Goal: Information Seeking & Learning: Learn about a topic

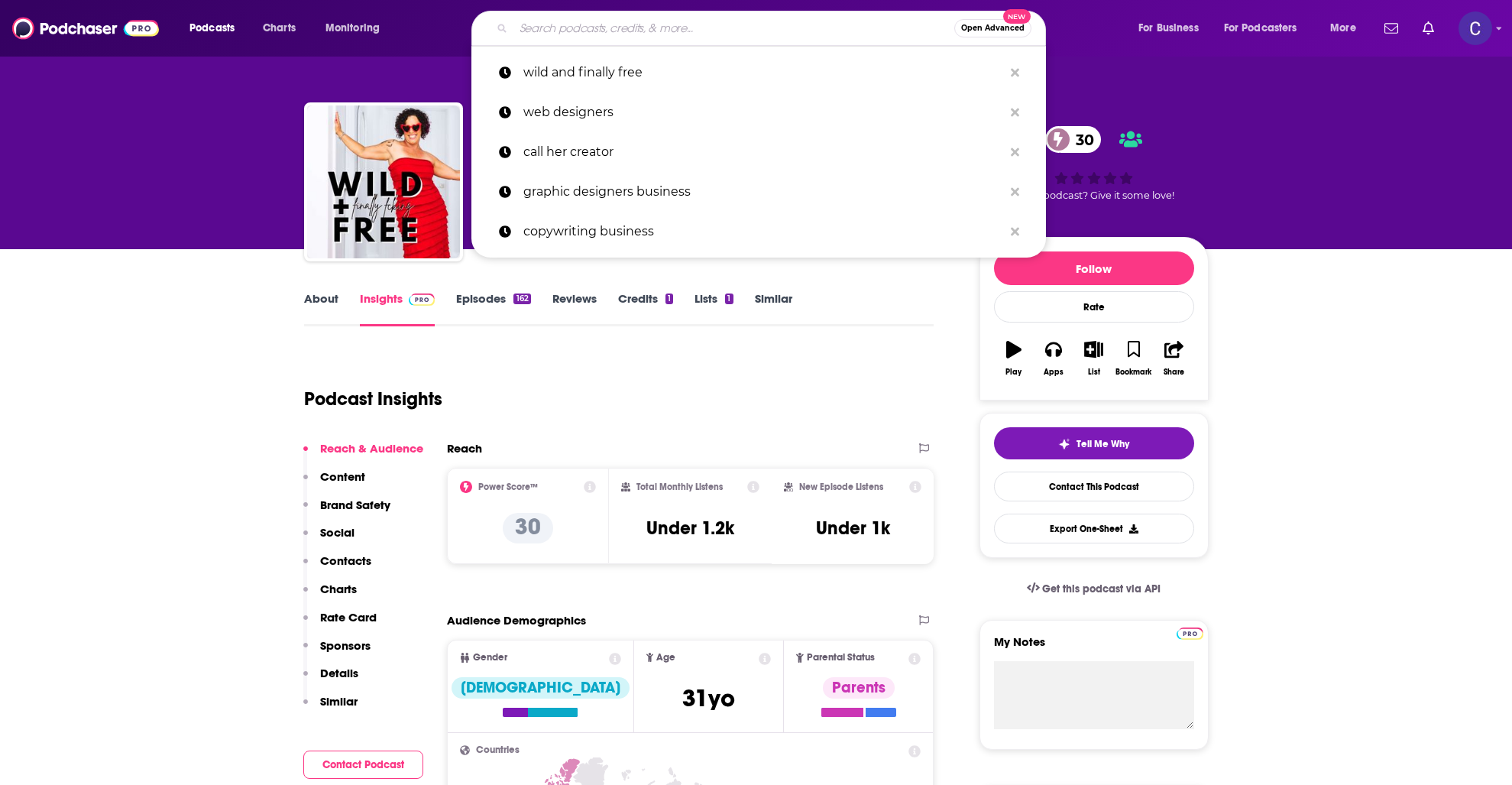
click at [557, 27] on input "Search podcasts, credits, & more..." at bounding box center [734, 28] width 441 height 24
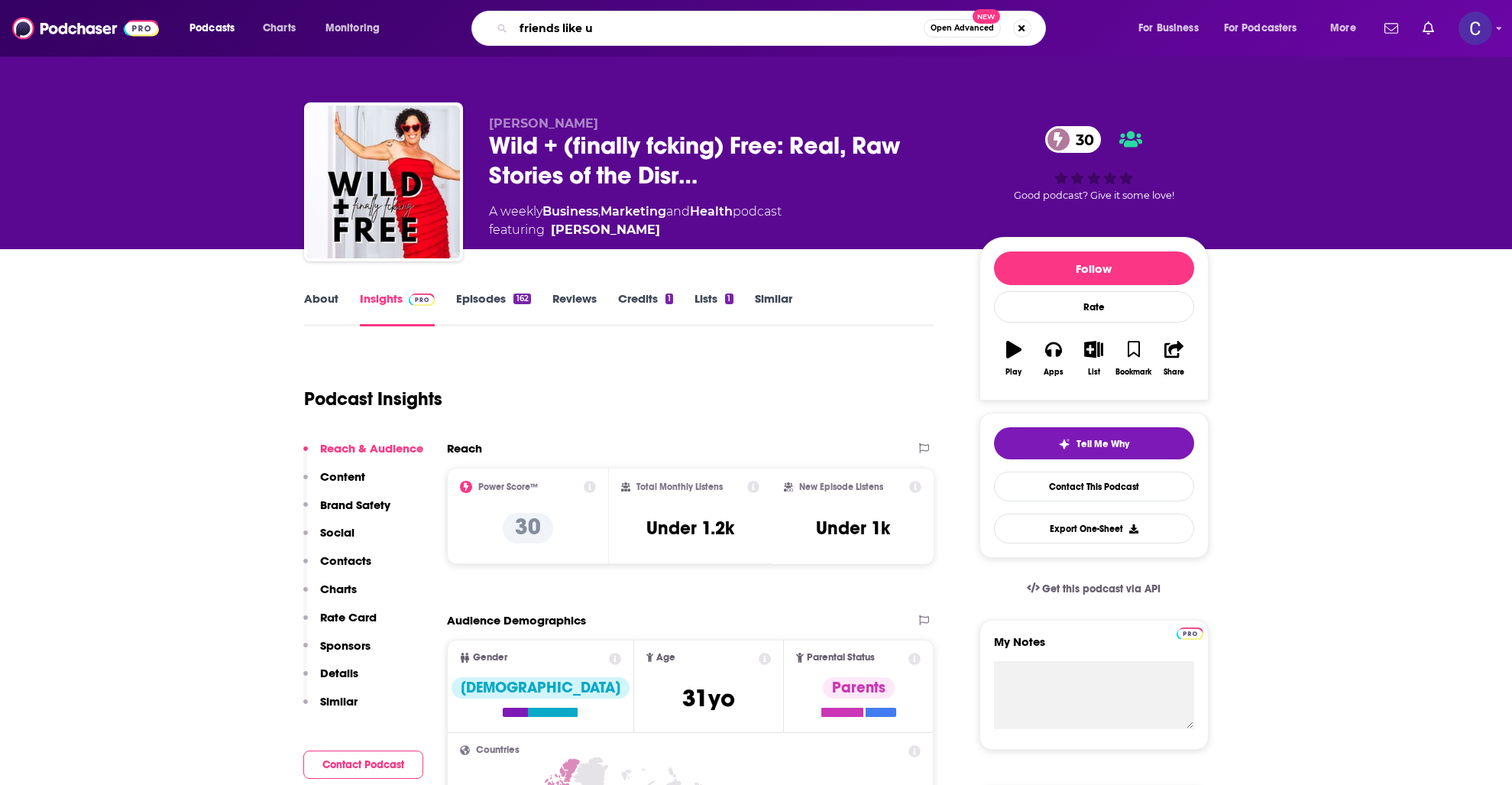
type input "friends like us"
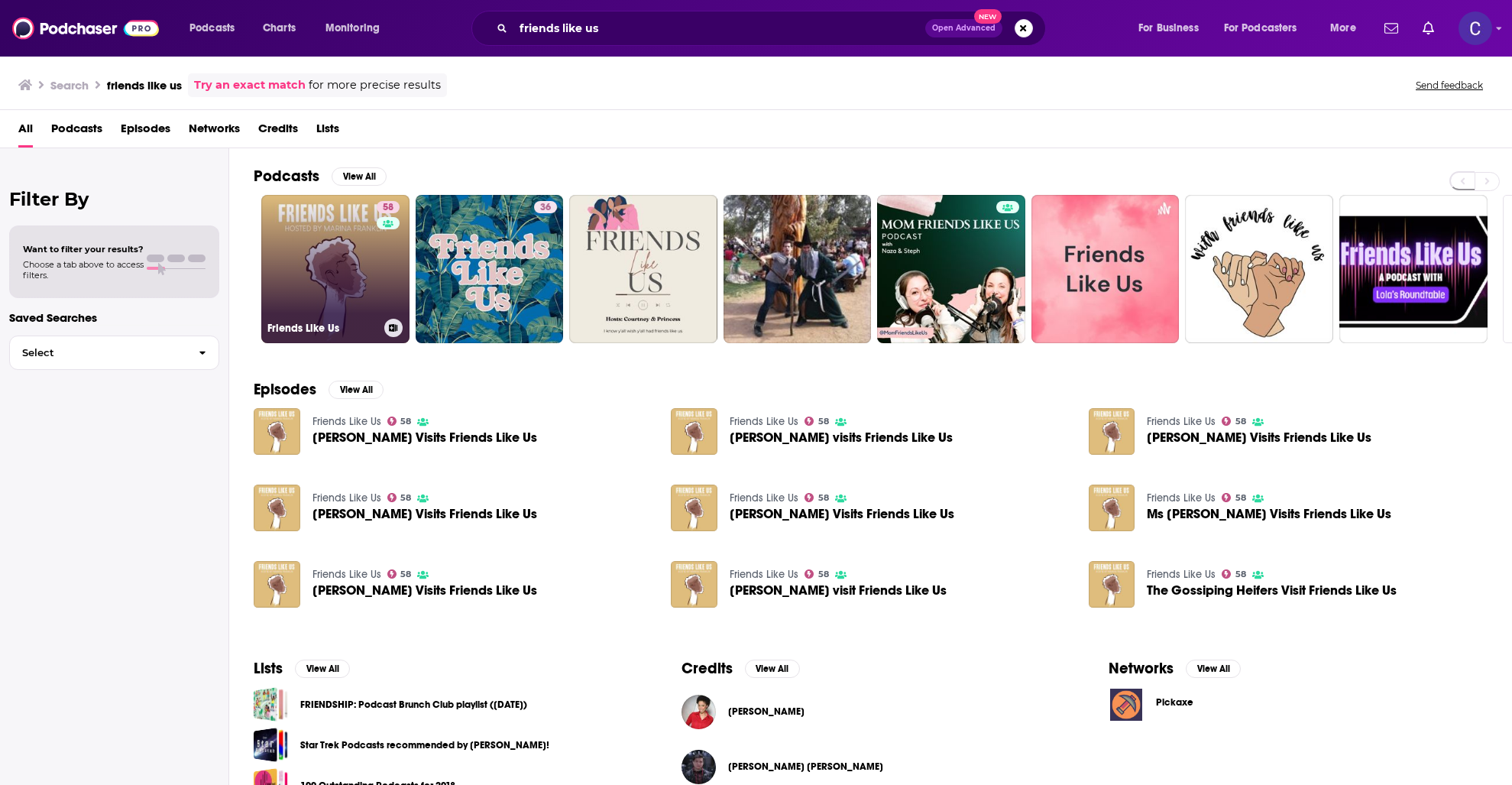
click at [306, 278] on link "58 Friends Like Us" at bounding box center [335, 269] width 148 height 148
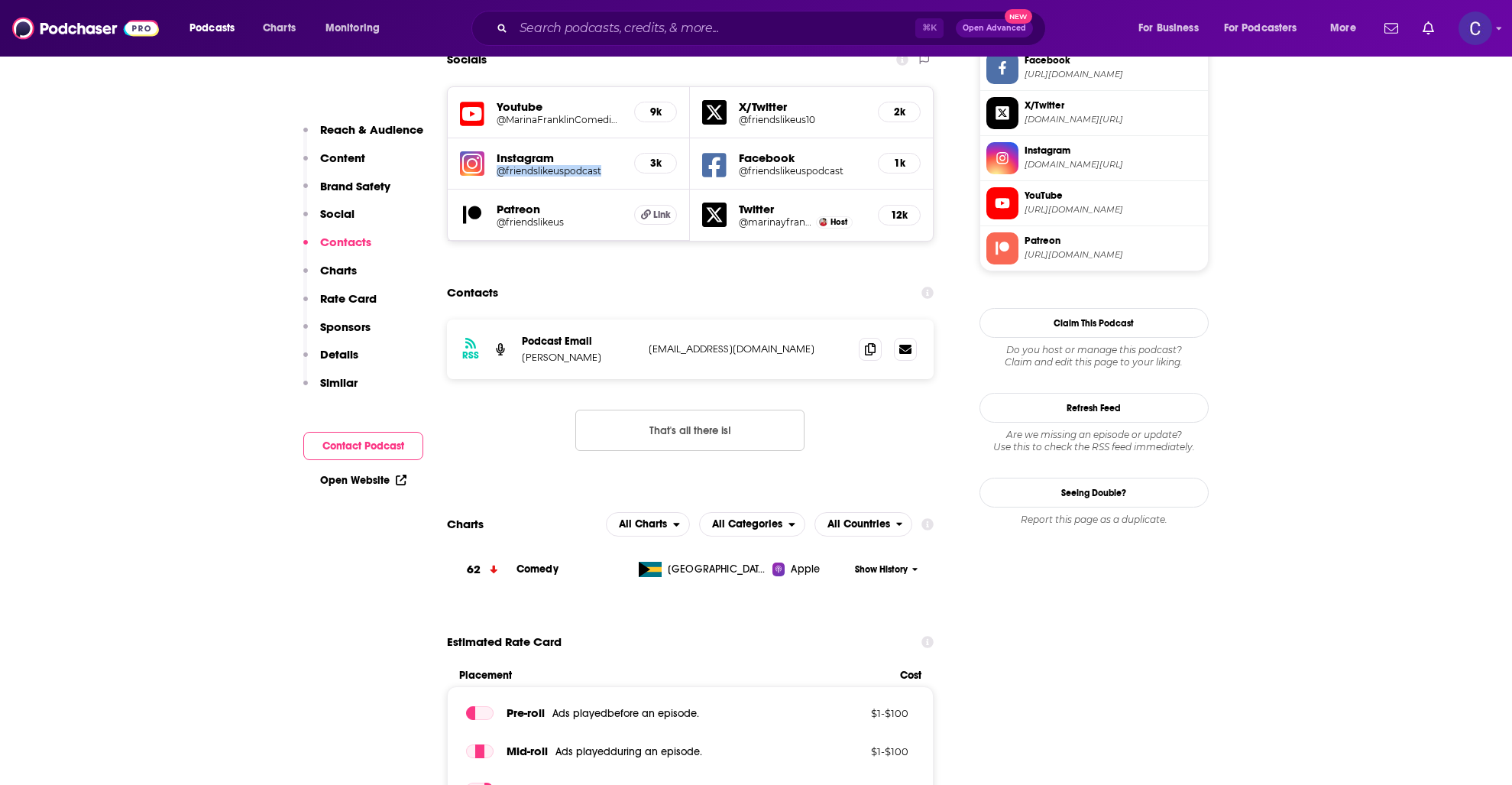
scroll to position [1532, 0]
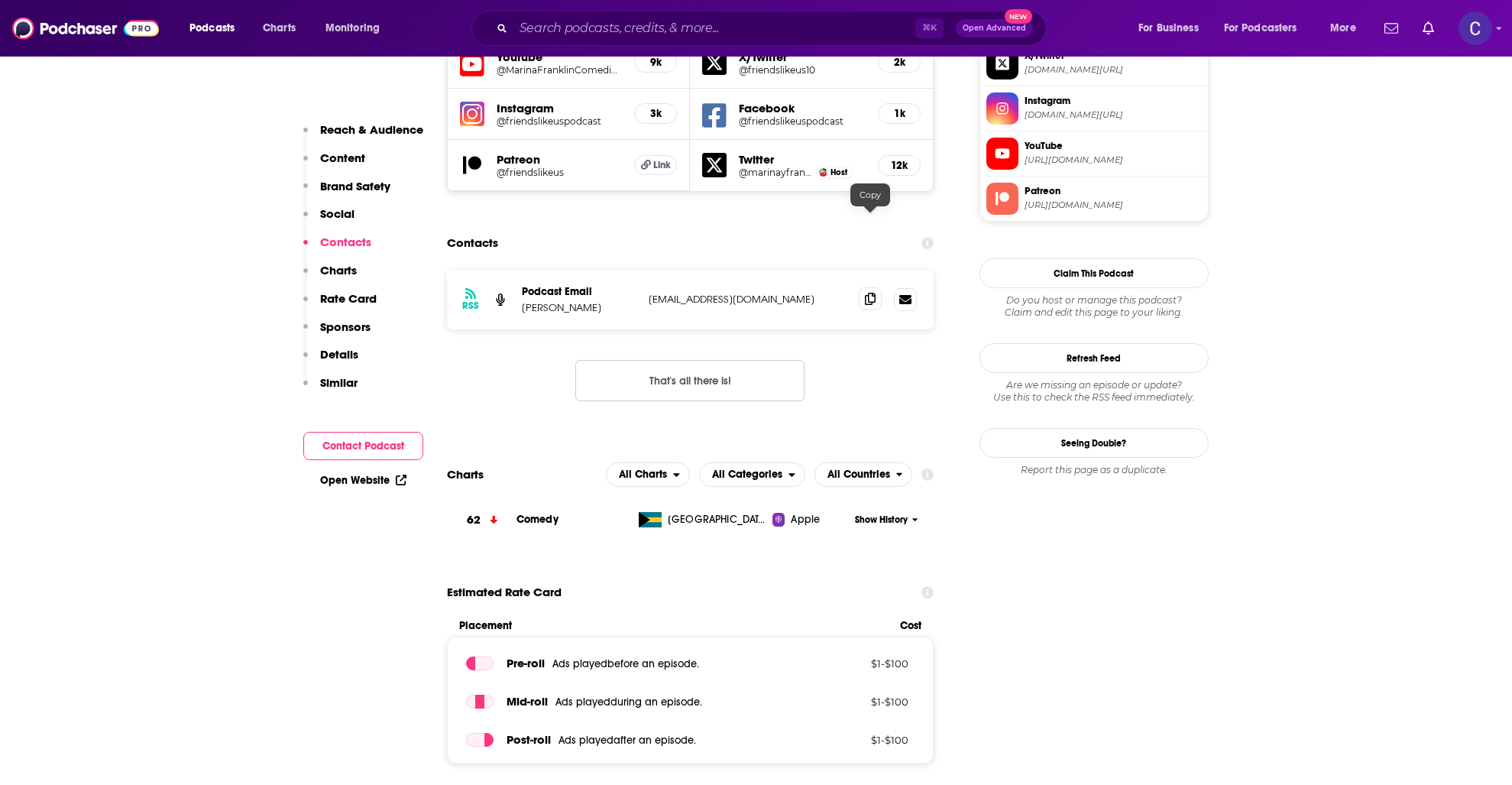
click at [872, 293] on icon at bounding box center [871, 299] width 11 height 13
click at [727, 31] on input "Search podcasts, credits, & more..." at bounding box center [714, 28] width 402 height 24
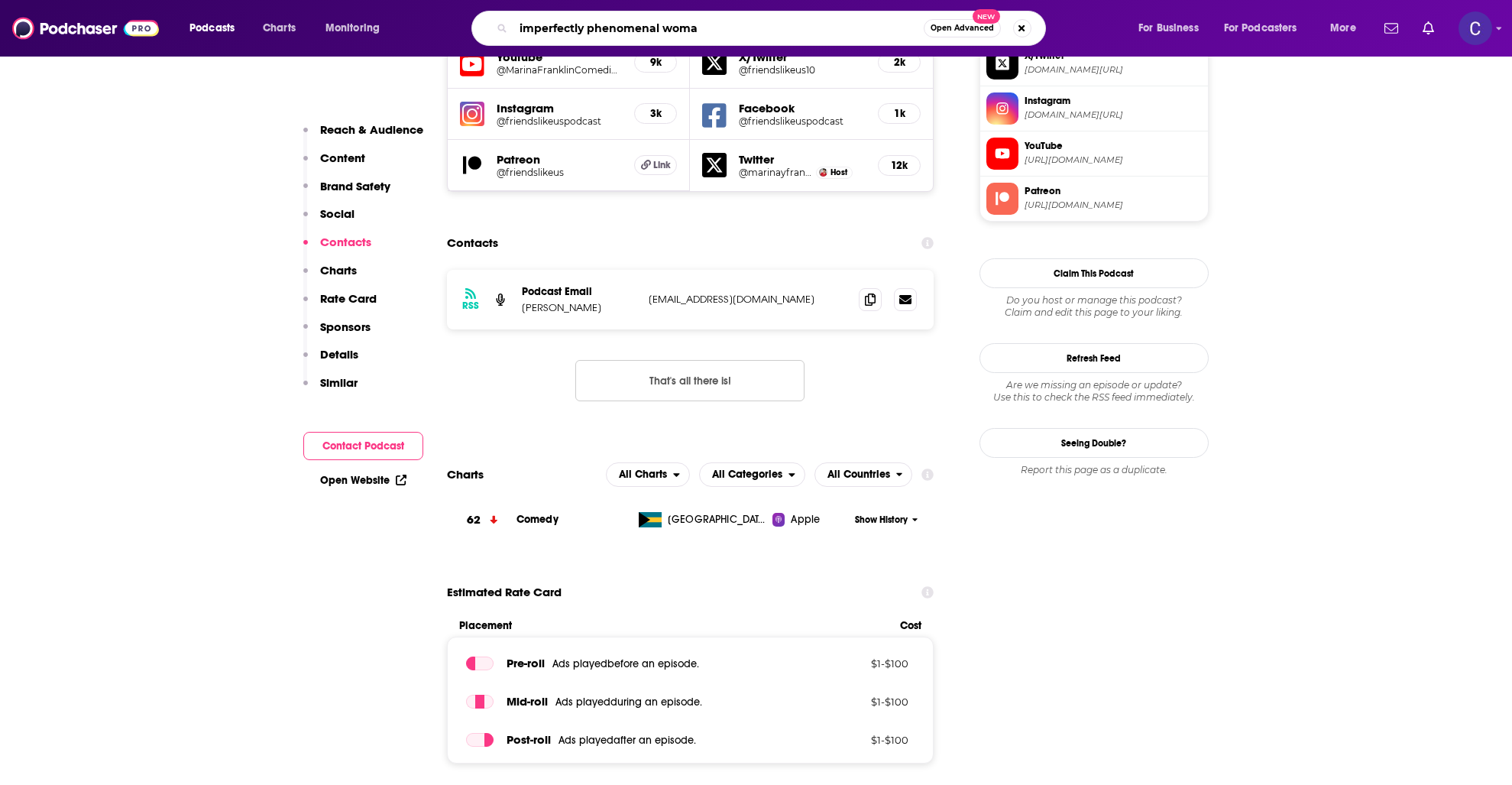
type input "imperfectly phenomenal woman"
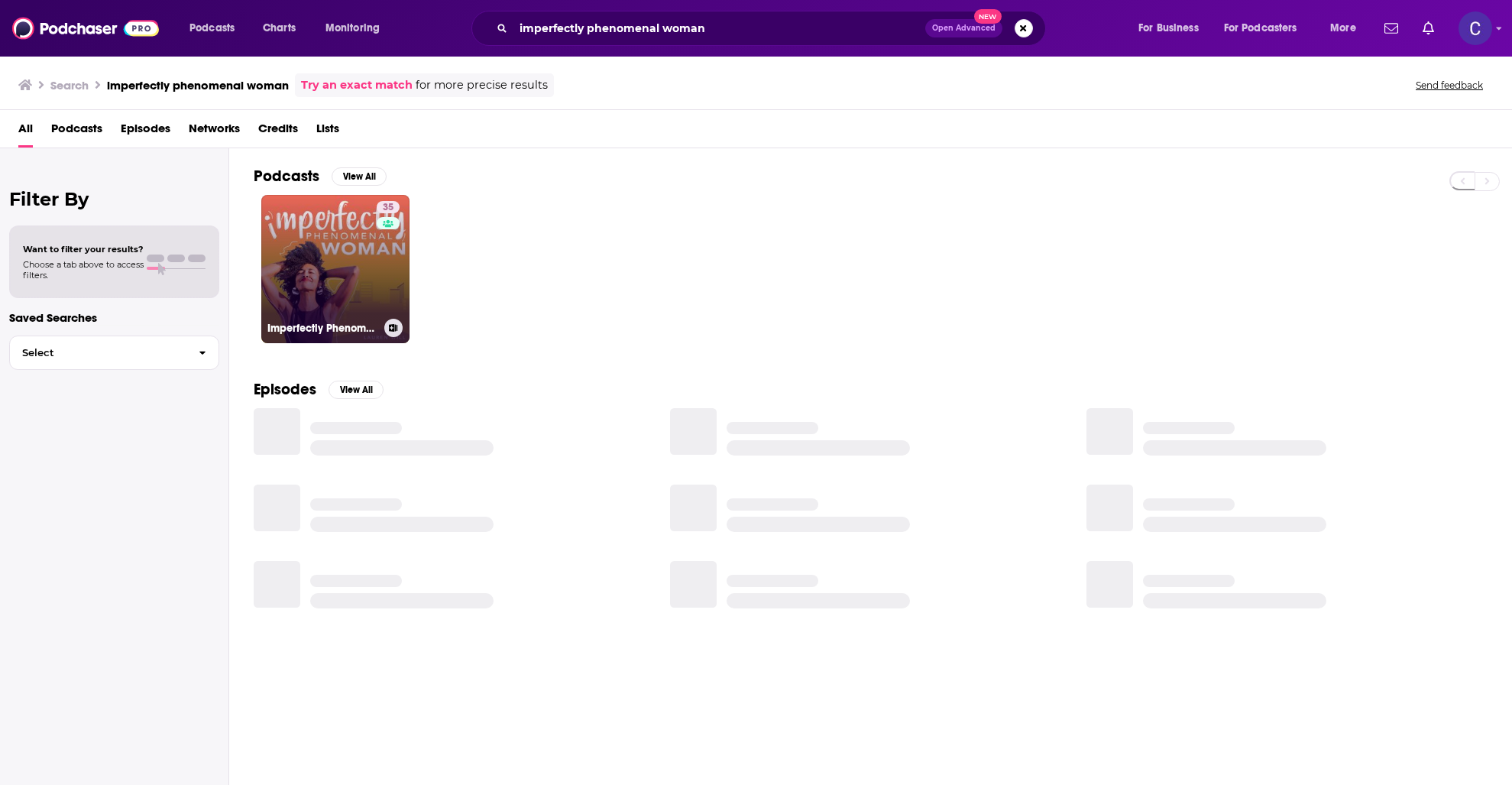
click at [345, 261] on link "35 Imperfectly Phenomenal Woman" at bounding box center [335, 269] width 148 height 148
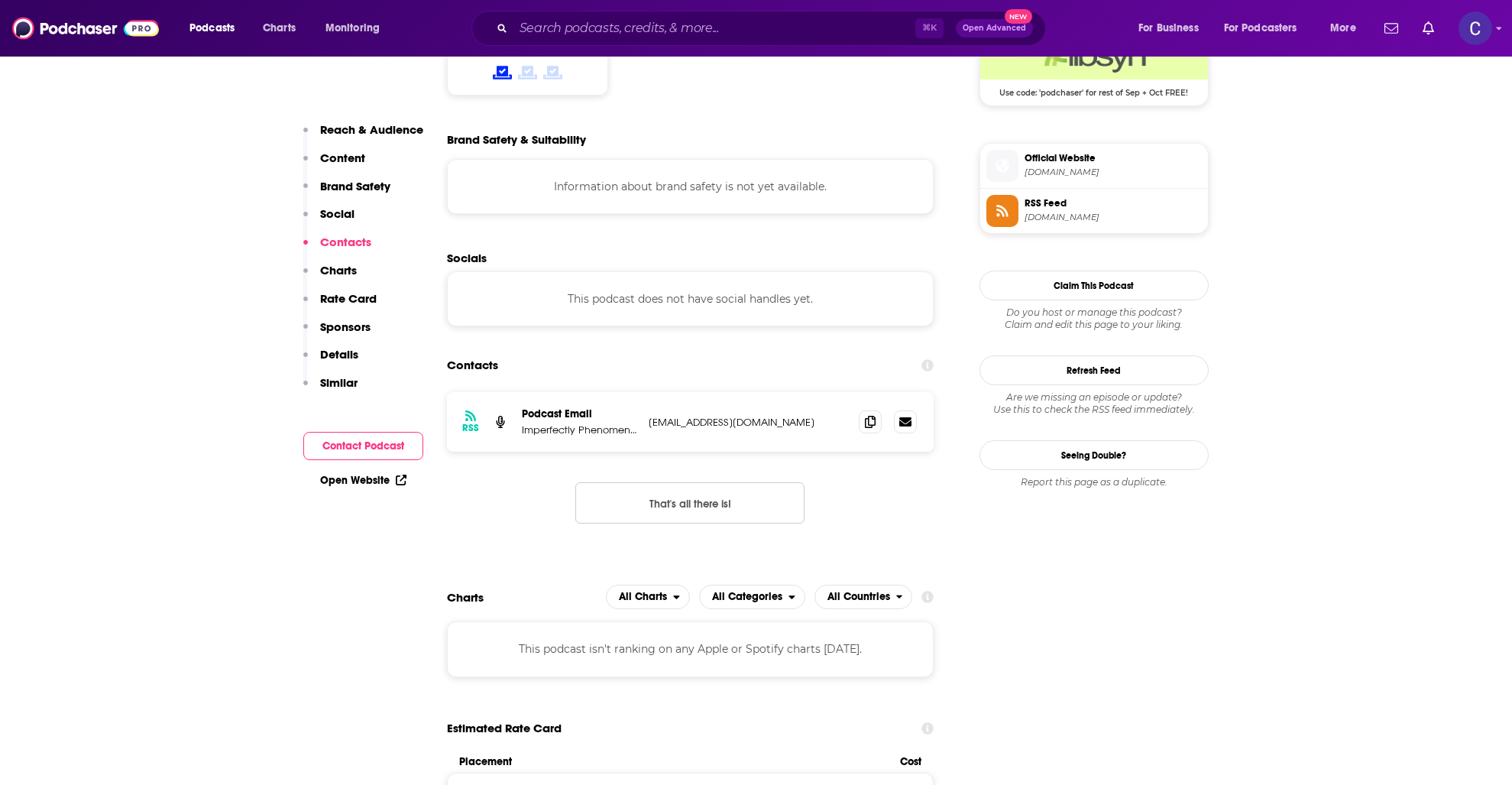
scroll to position [1304, 0]
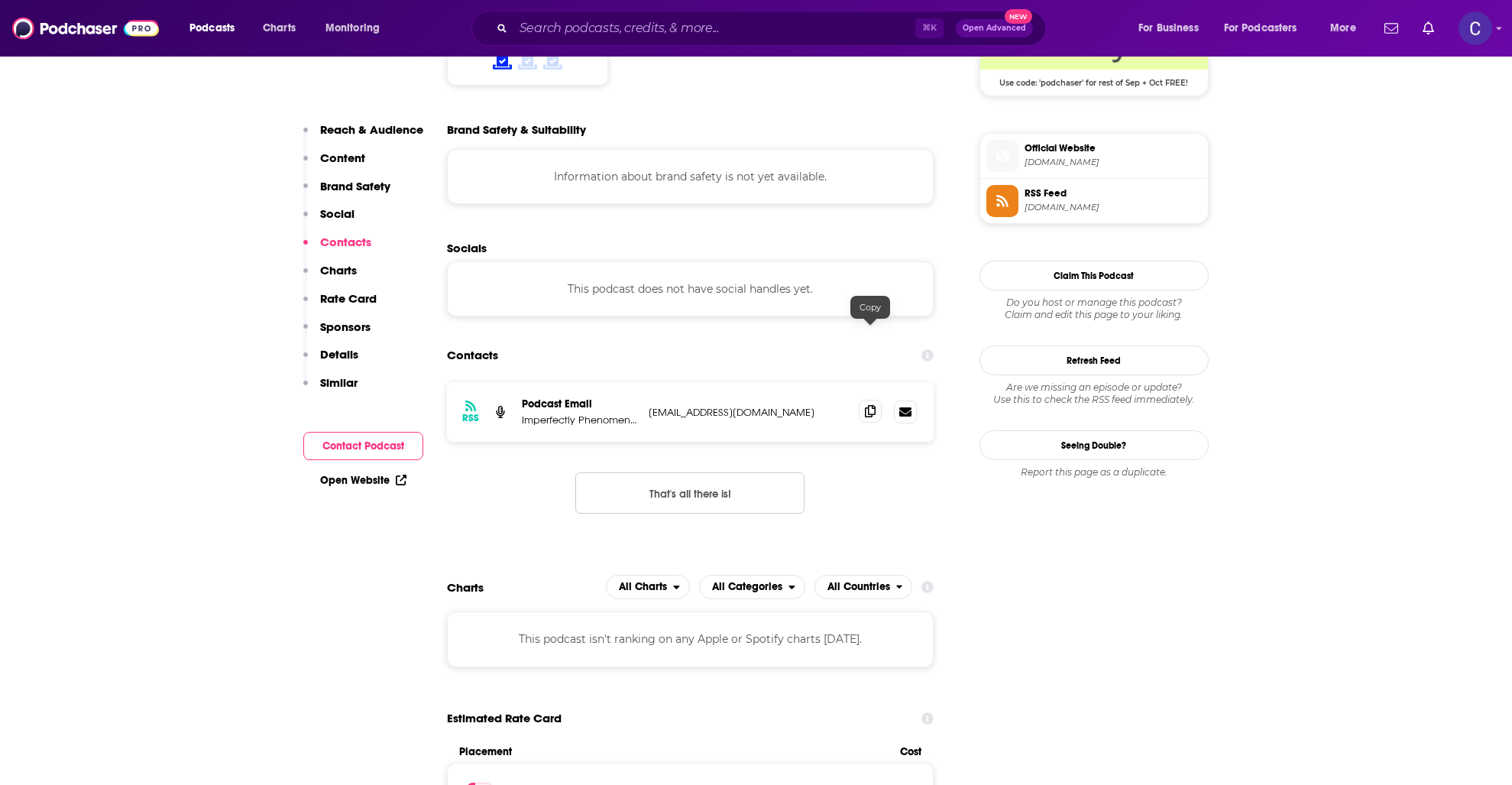
click at [870, 405] on icon at bounding box center [871, 411] width 11 height 13
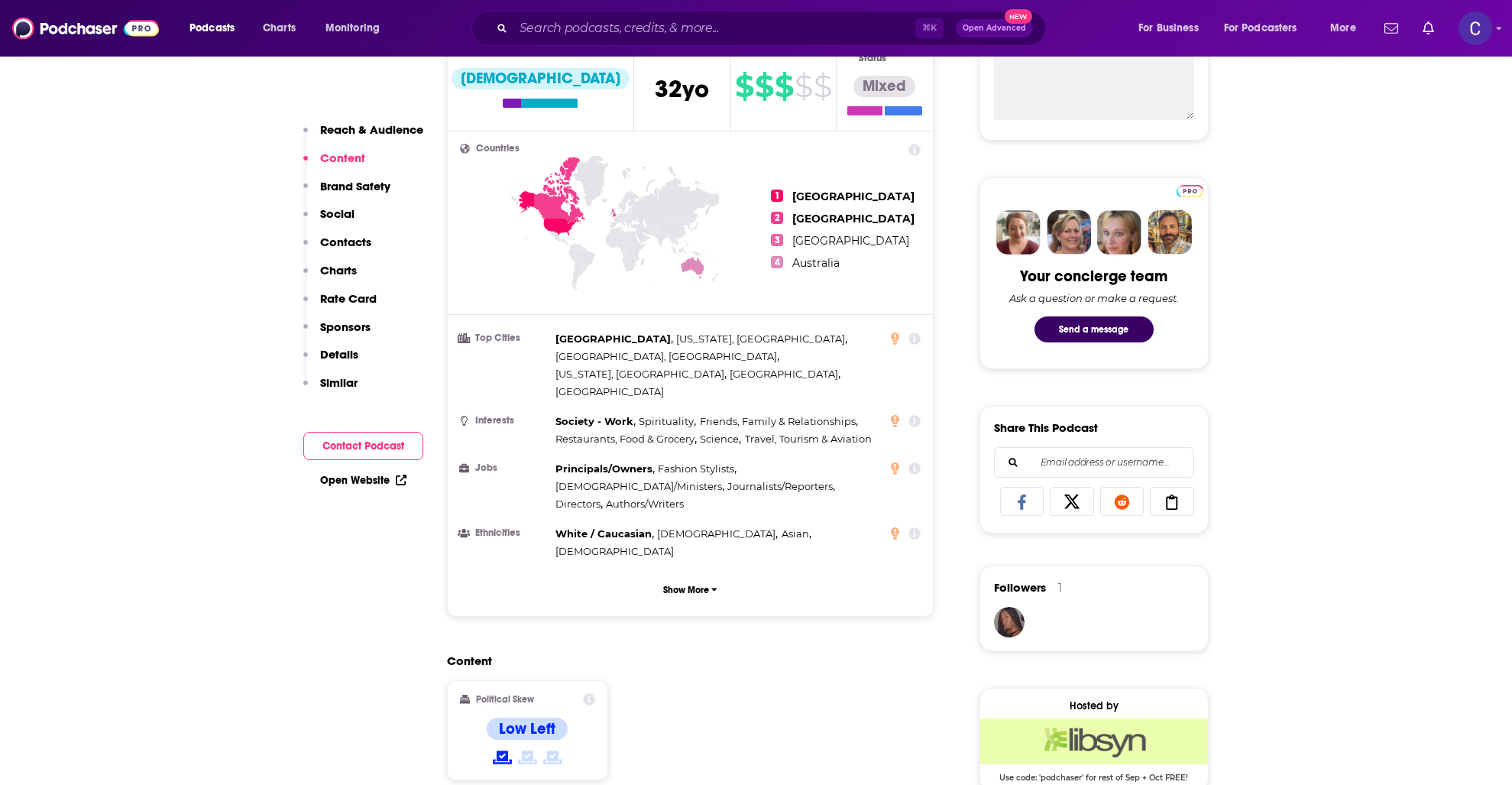
scroll to position [0, 0]
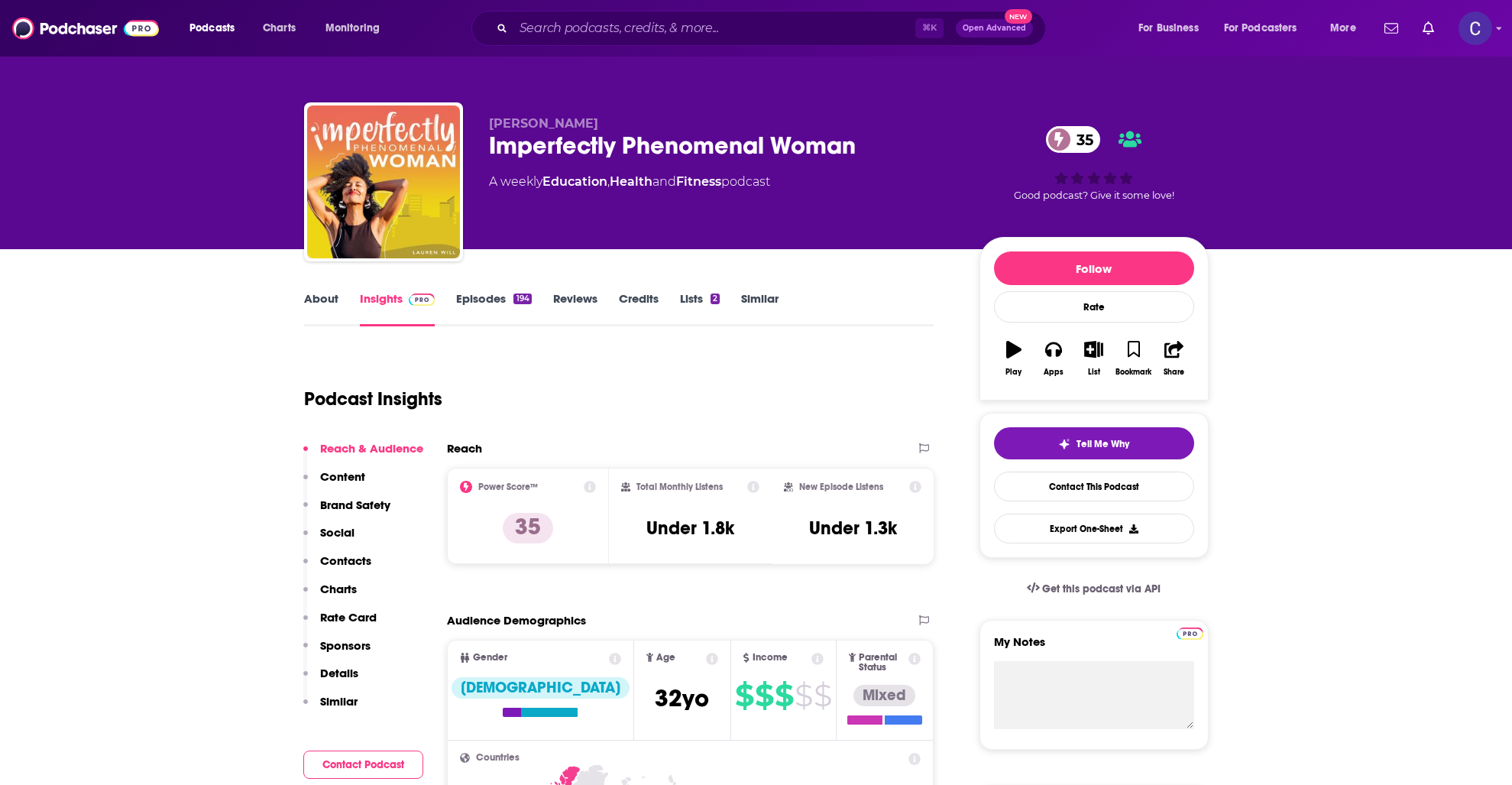
click at [471, 297] on link "Episodes 194" at bounding box center [493, 308] width 75 height 35
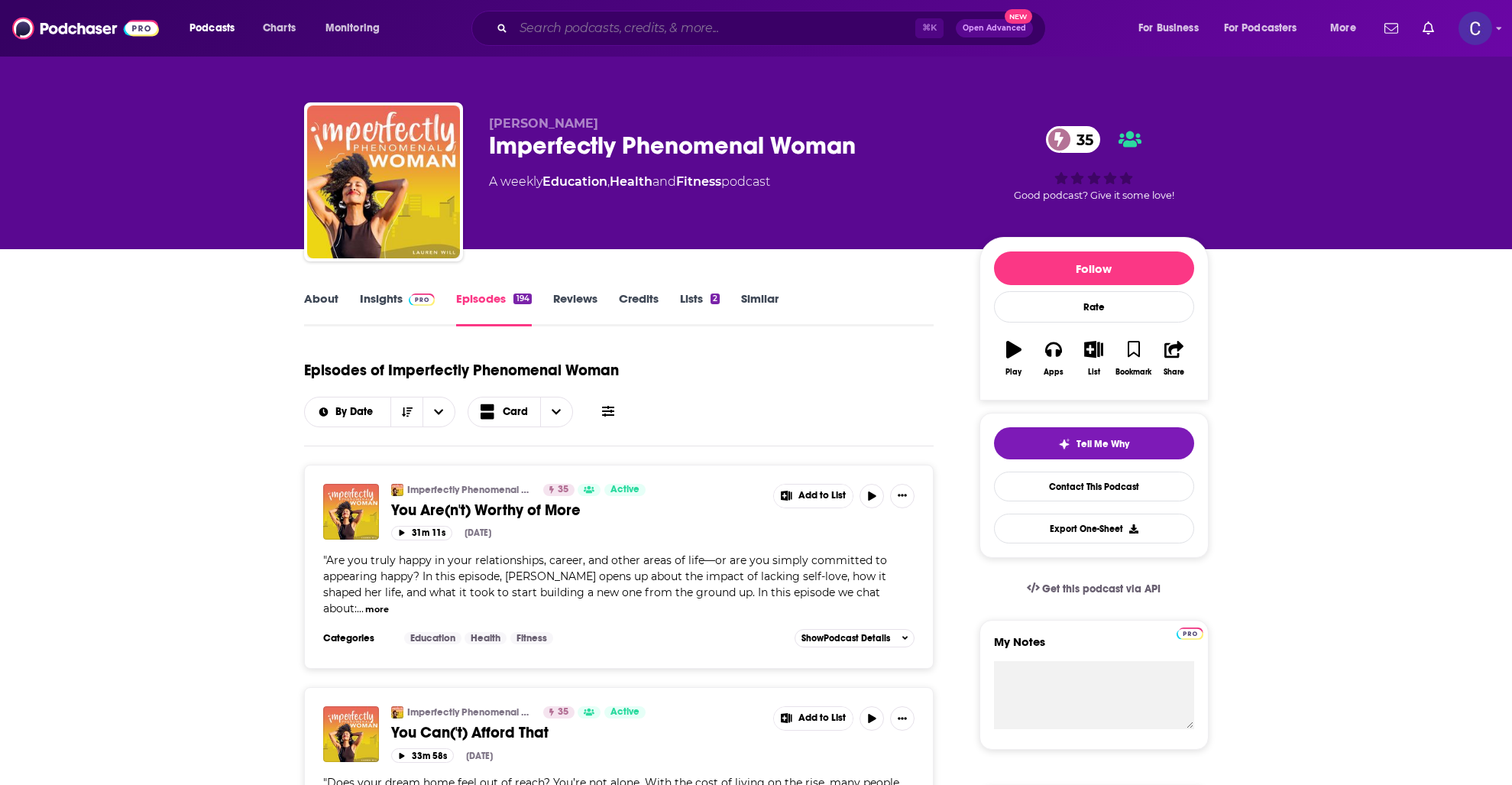
click at [713, 23] on input "Search podcasts, credits, & more..." at bounding box center [714, 28] width 402 height 24
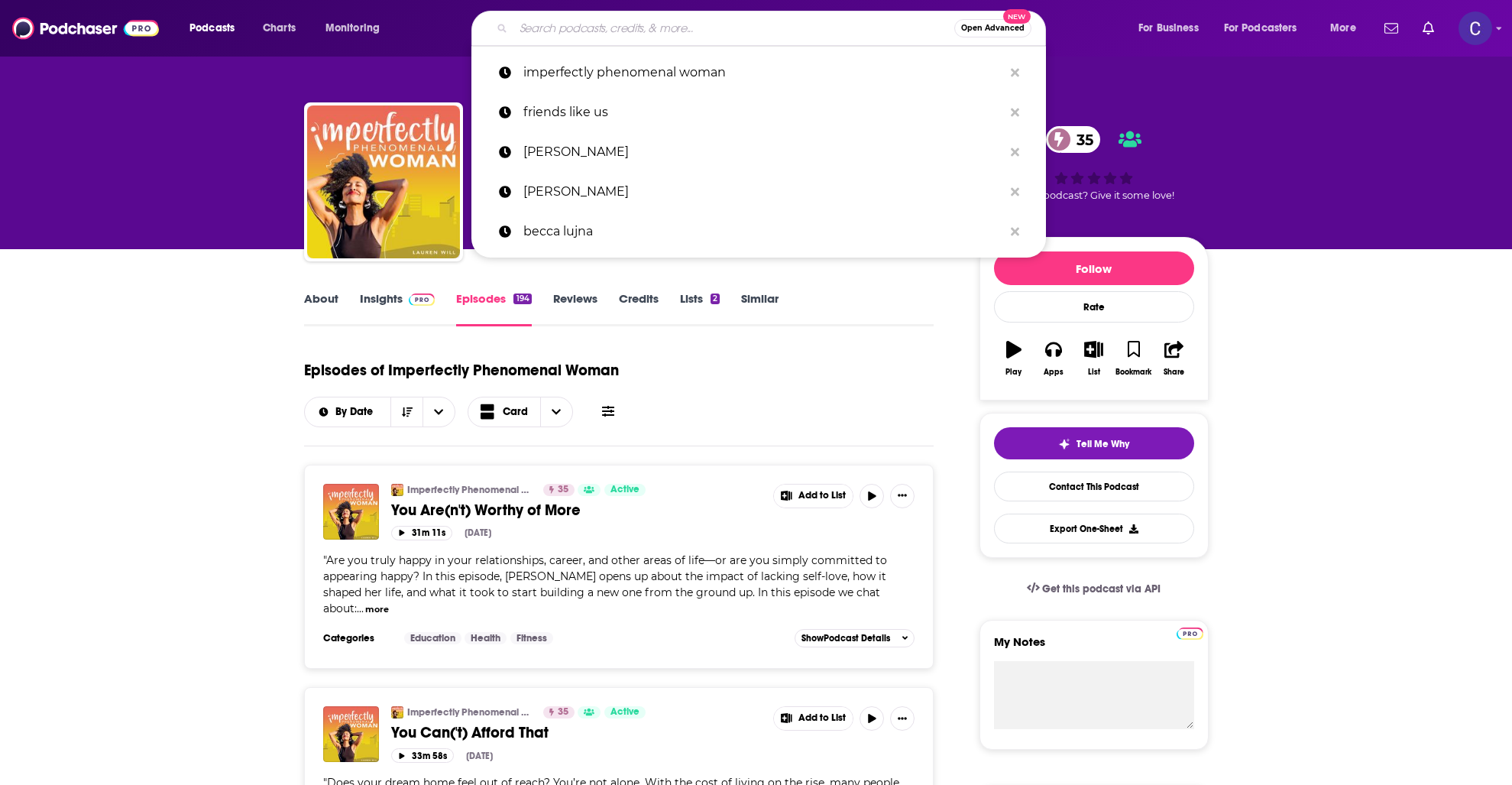
type input "d"
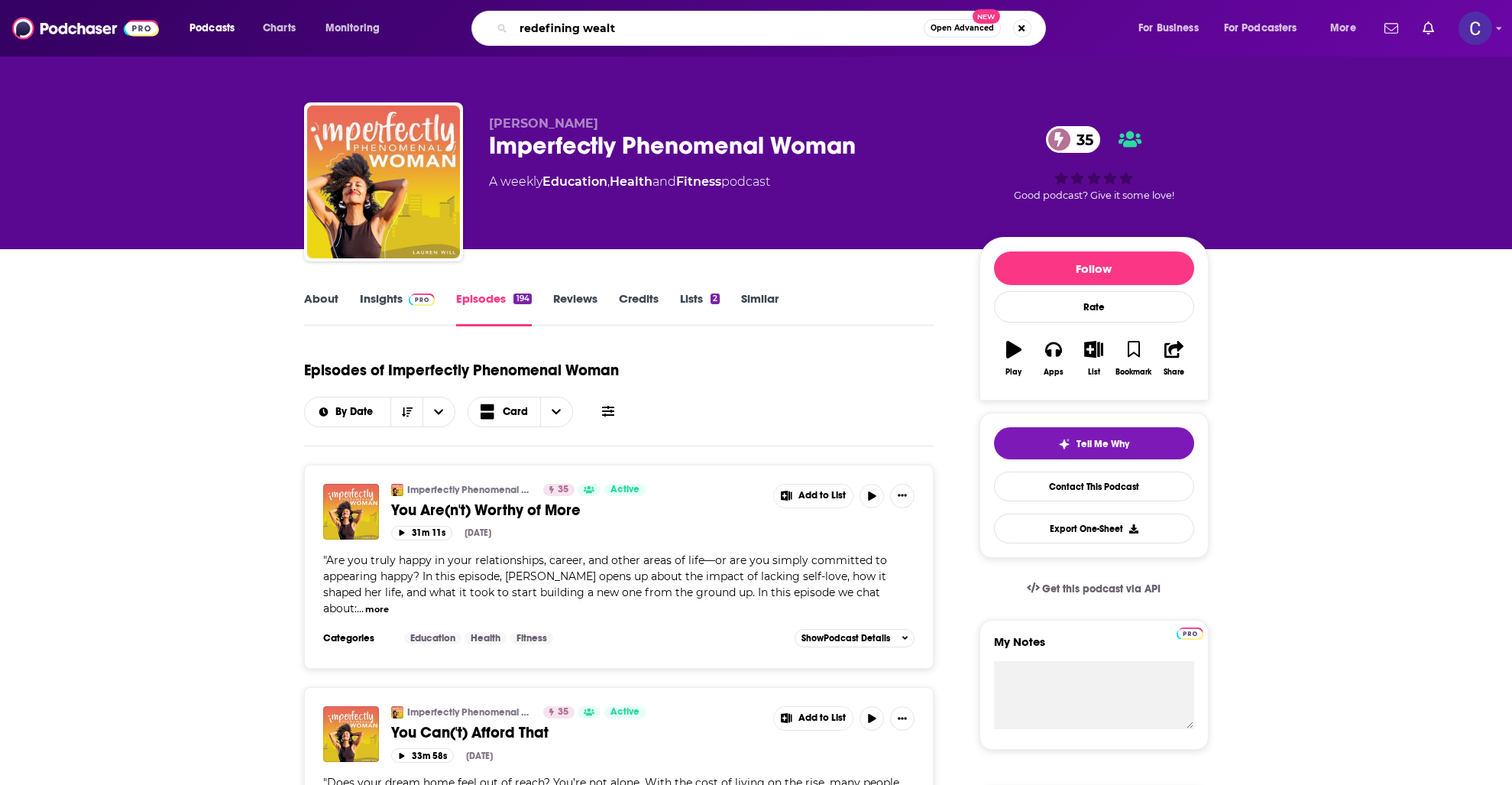
type input "redefining wealth"
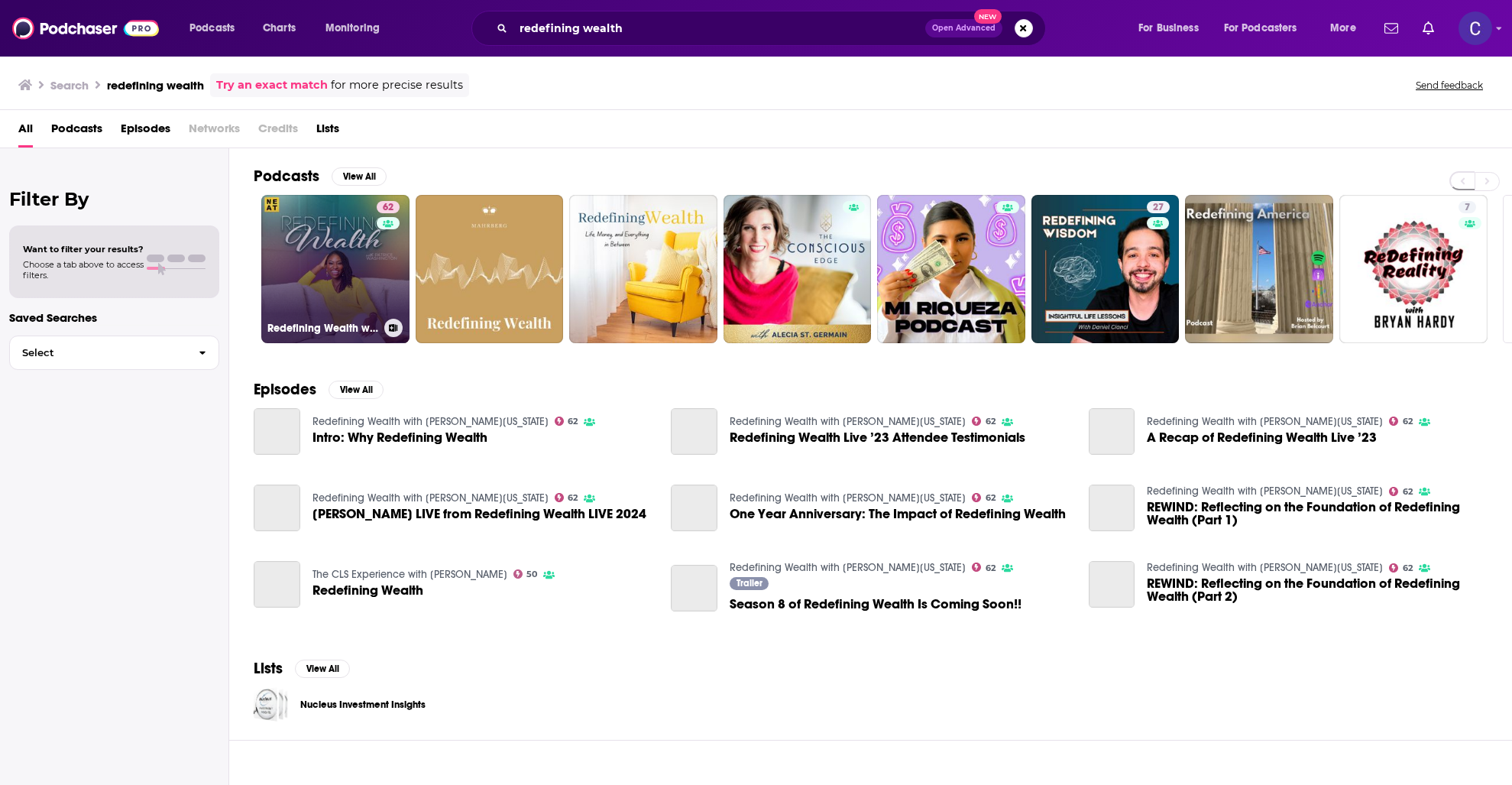
click at [343, 241] on link "62 Redefining Wealth with [PERSON_NAME][US_STATE]" at bounding box center [335, 269] width 148 height 148
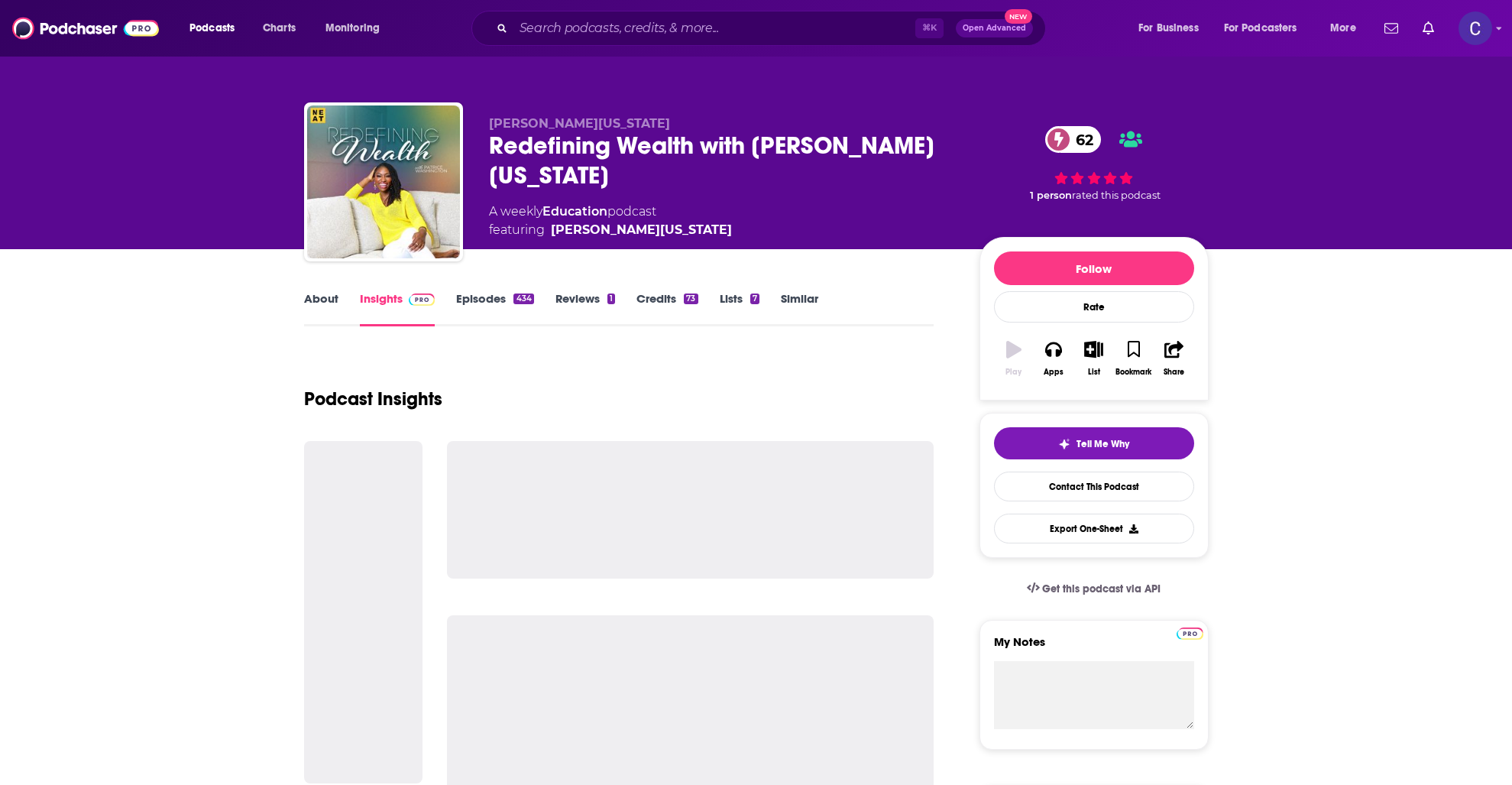
scroll to position [1, 0]
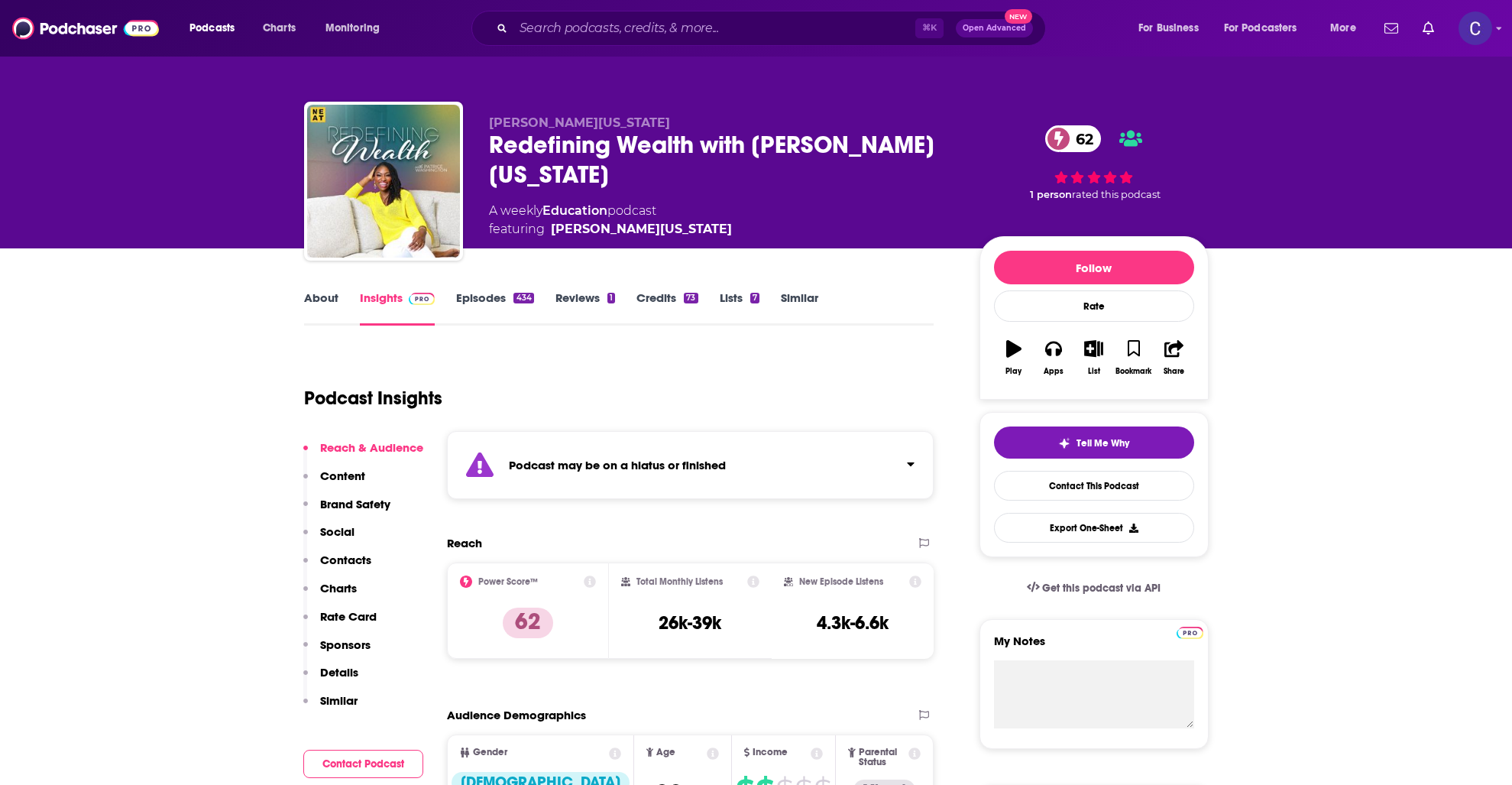
click at [324, 291] on link "About" at bounding box center [322, 308] width 34 height 35
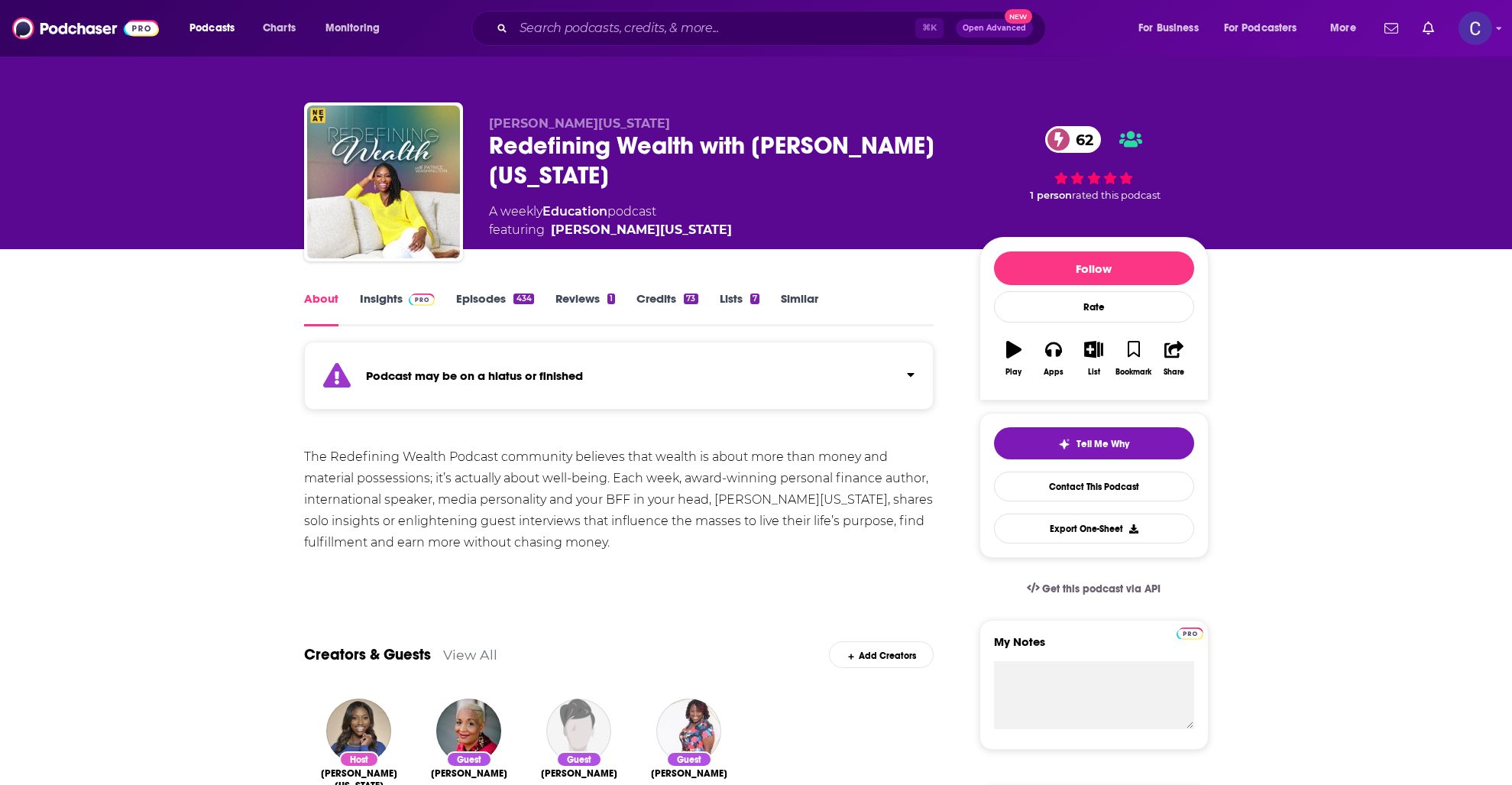
click at [376, 299] on link "Insights" at bounding box center [398, 308] width 76 height 35
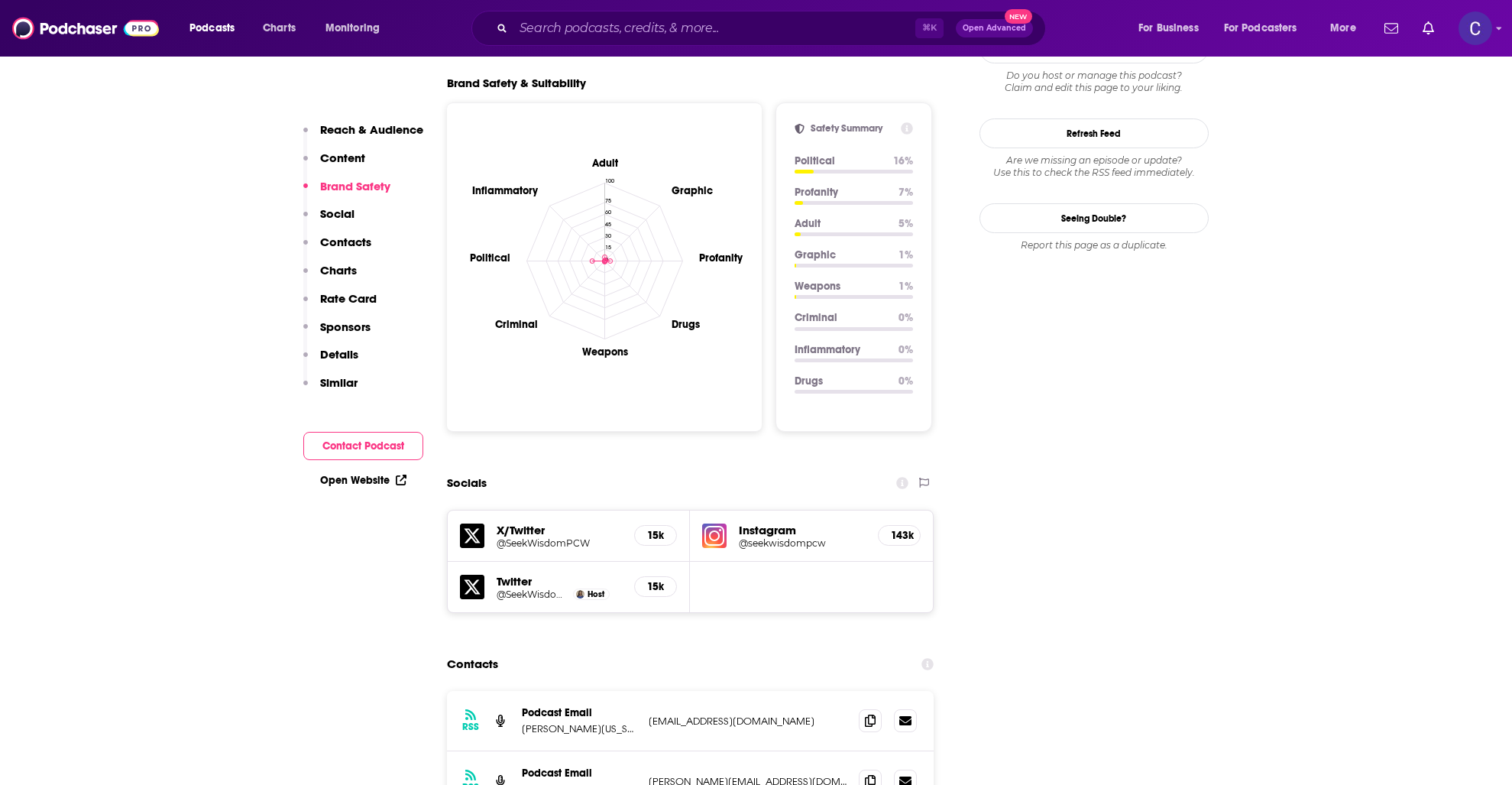
scroll to position [1511, 0]
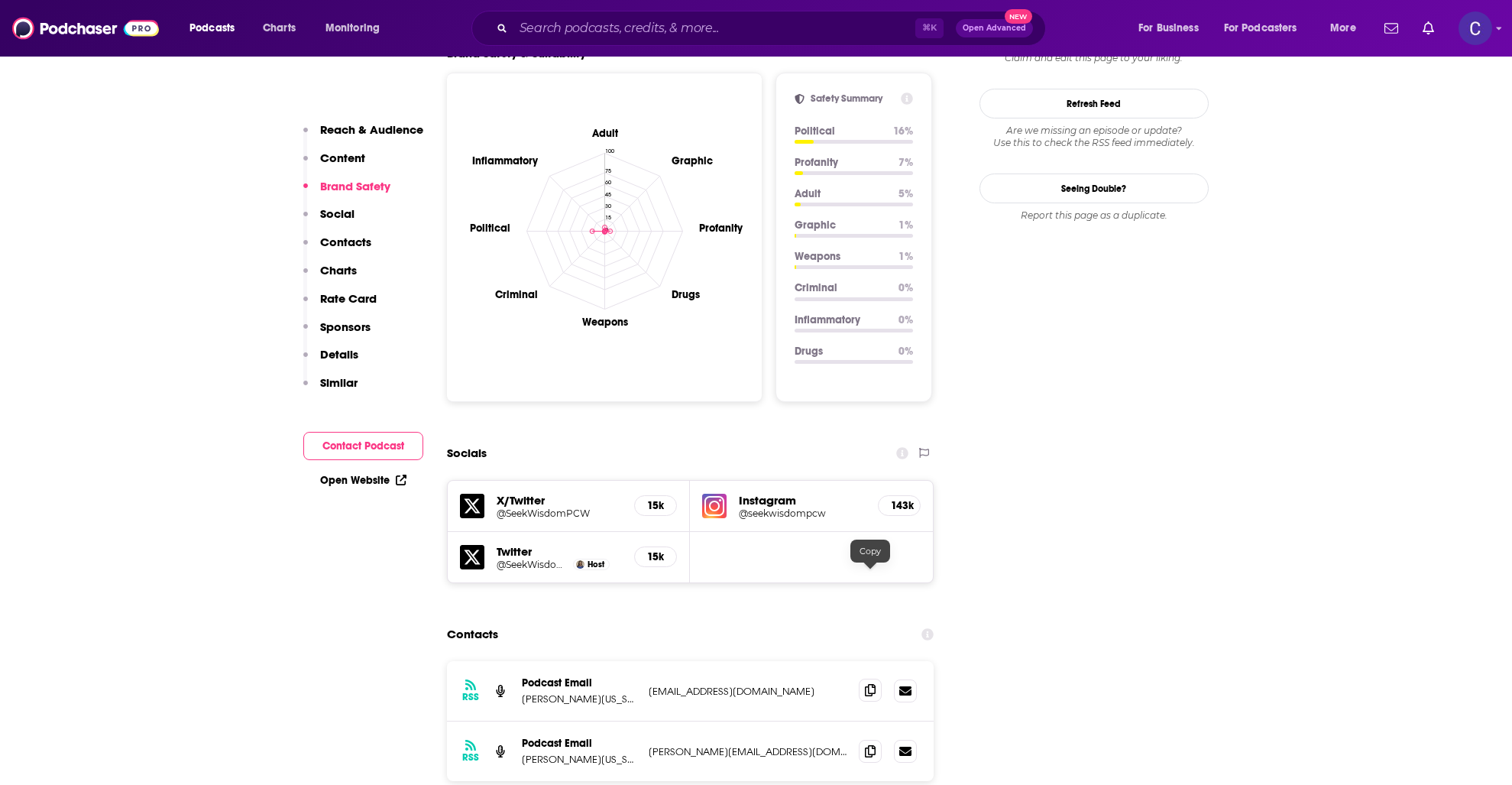
click at [878, 678] on span at bounding box center [870, 689] width 23 height 23
click at [631, 34] on input "Search podcasts, credits, & more..." at bounding box center [714, 28] width 402 height 24
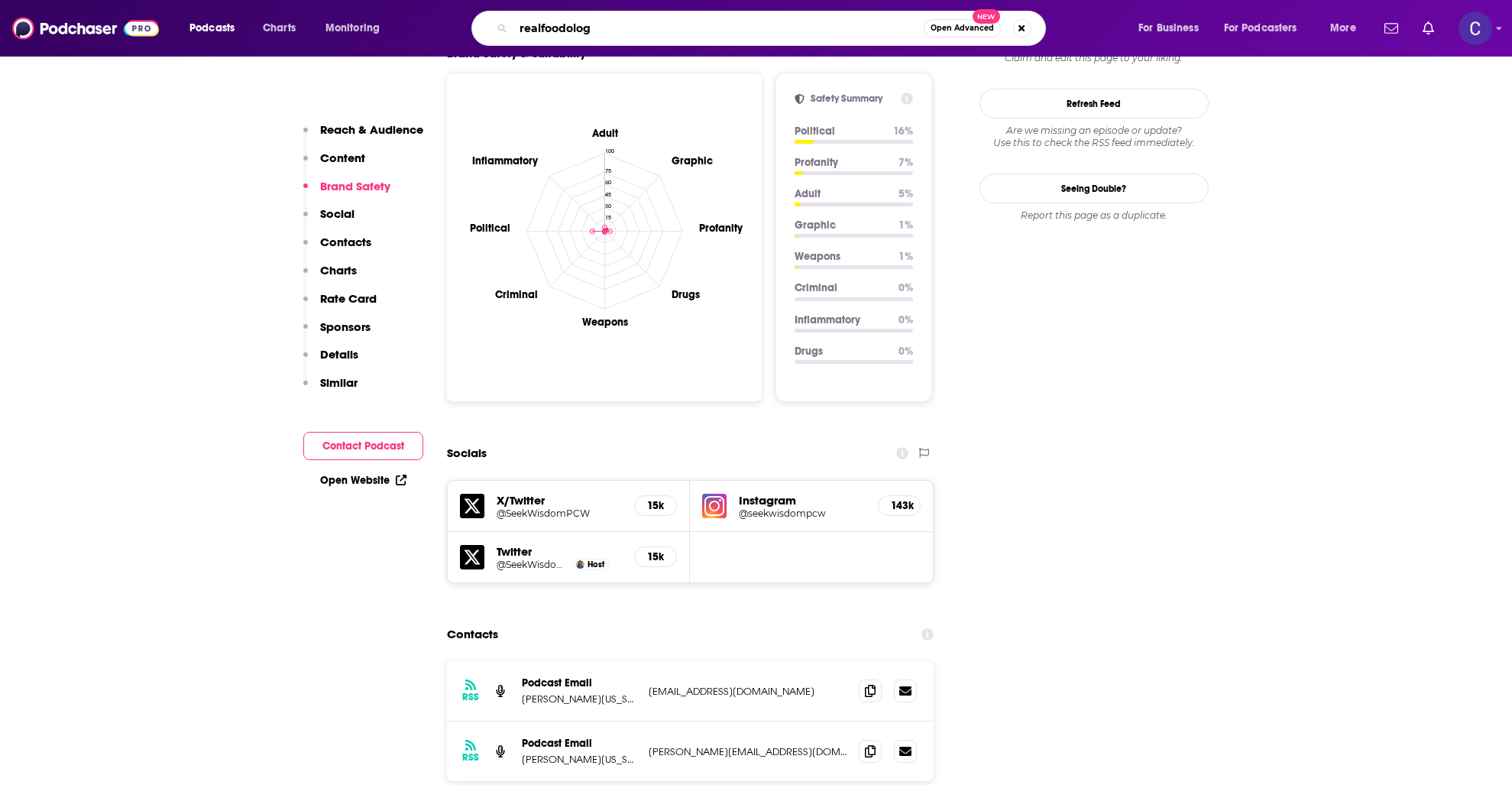
type input "realfoodology"
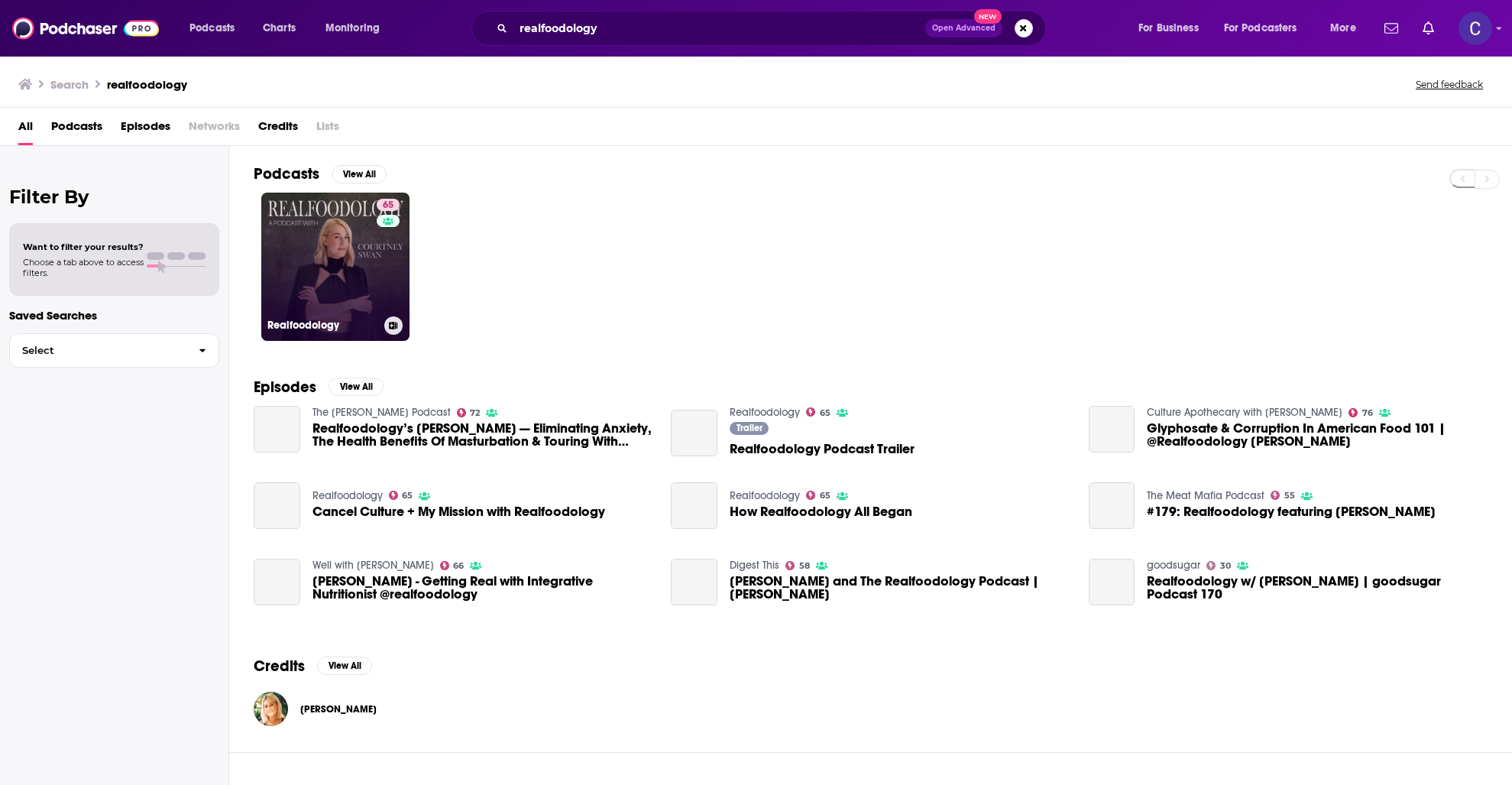
click at [377, 266] on div "65" at bounding box center [390, 257] width 27 height 117
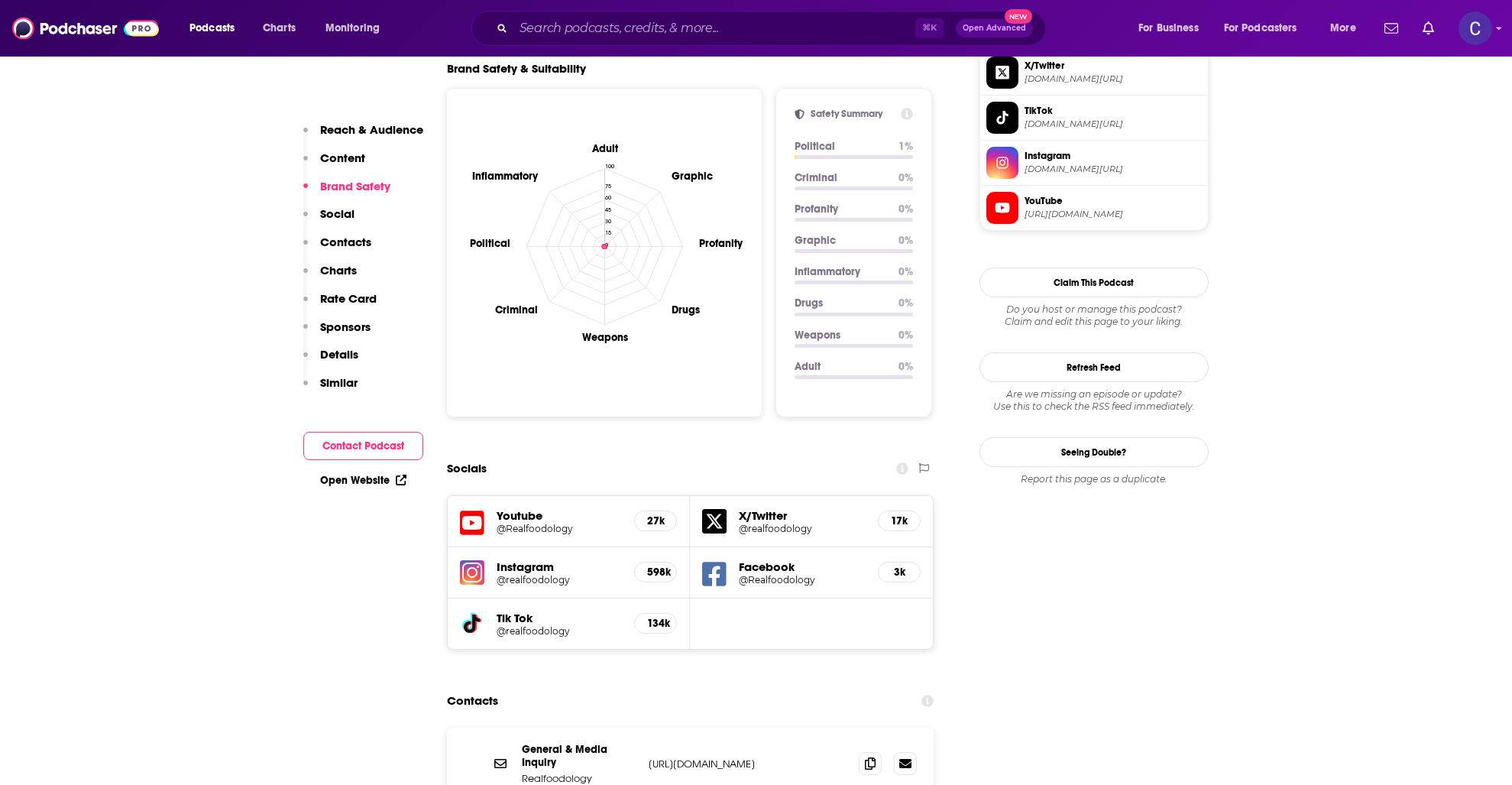
scroll to position [1457, 0]
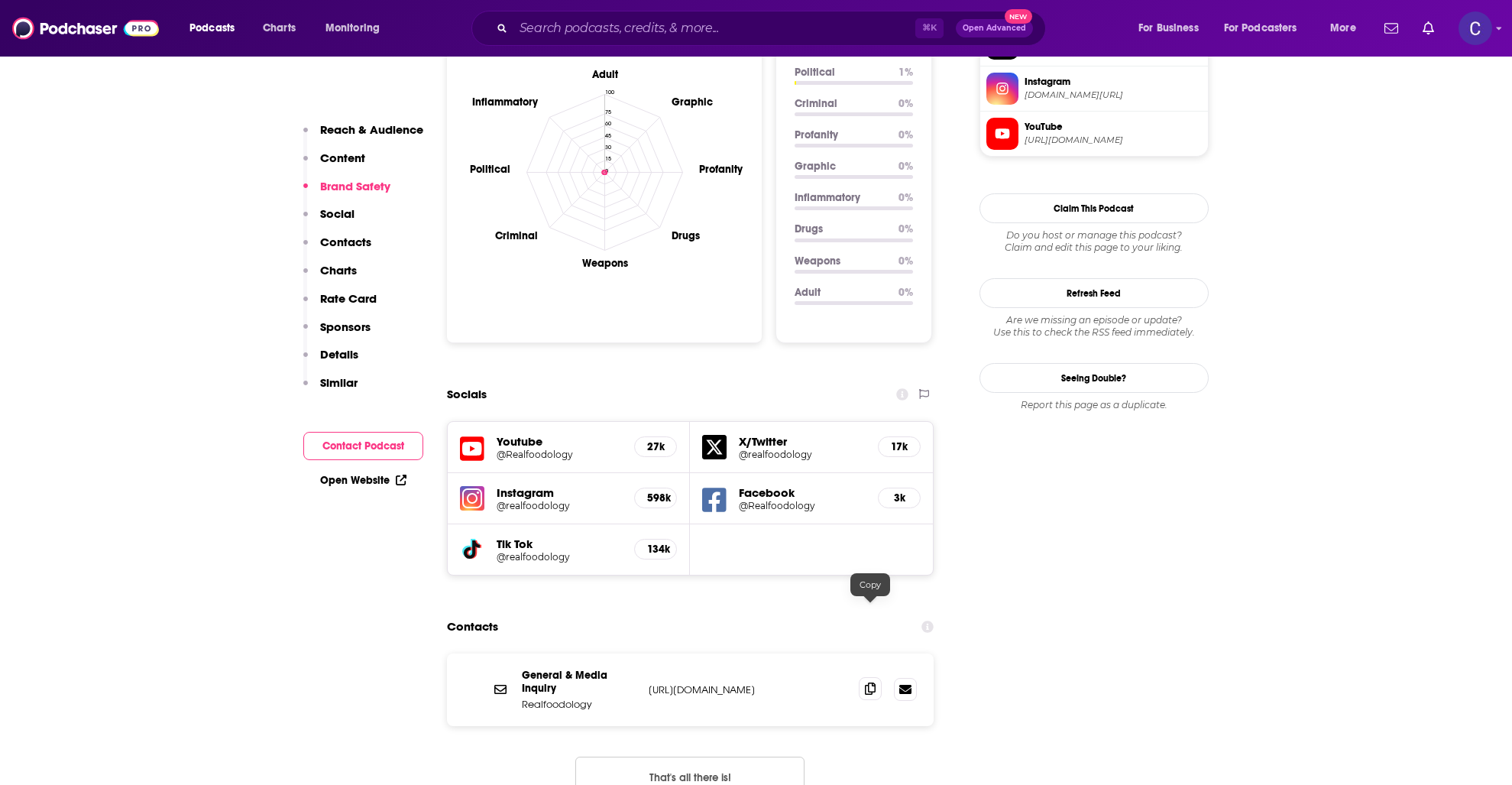
click at [866, 683] on icon at bounding box center [871, 689] width 11 height 13
click at [769, 500] on h5 "@Realfoodology" at bounding box center [802, 505] width 126 height 12
click at [677, 18] on input "Search podcasts, credits, & more..." at bounding box center [714, 28] width 402 height 24
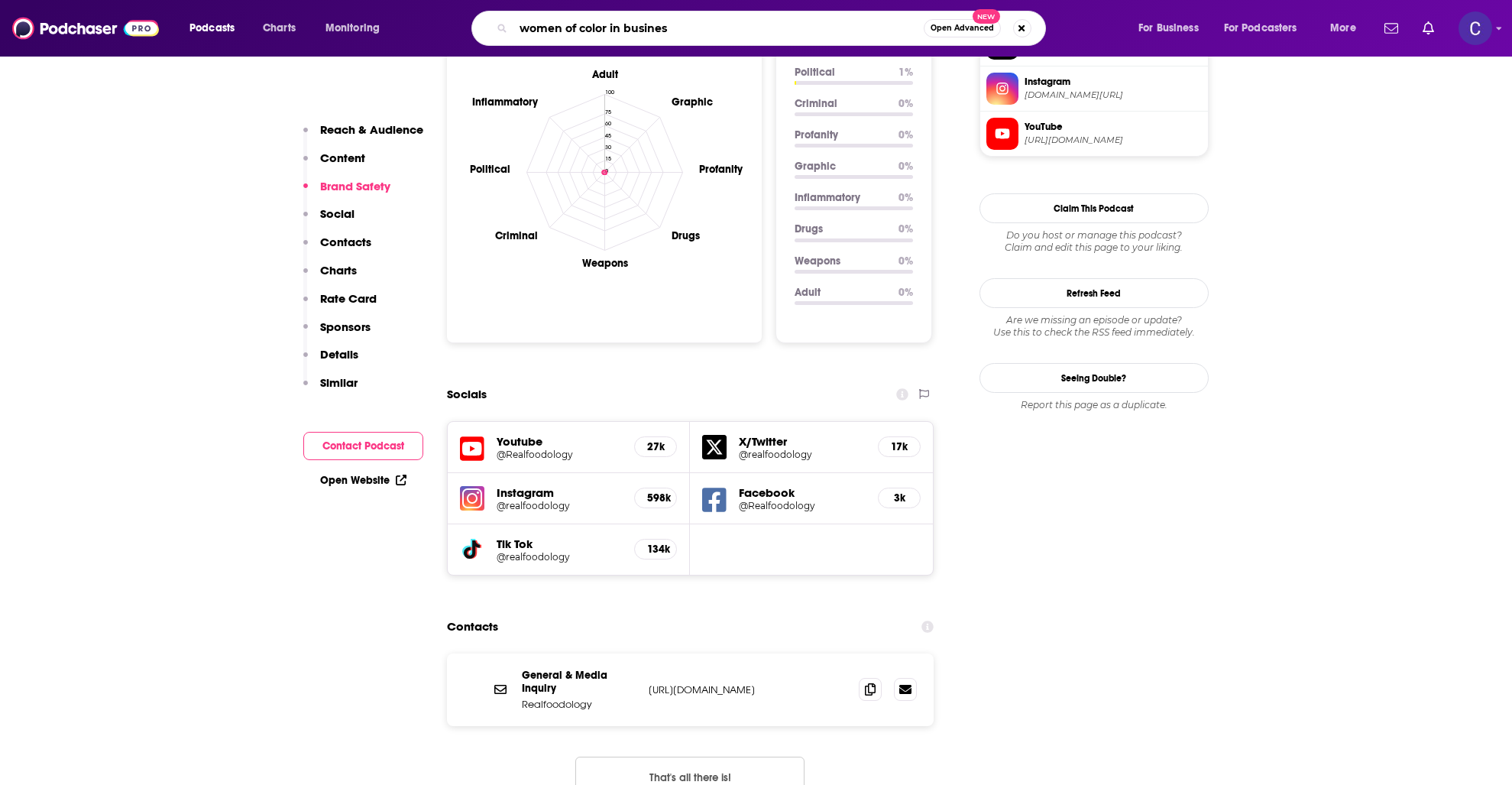
type input "women of color in business"
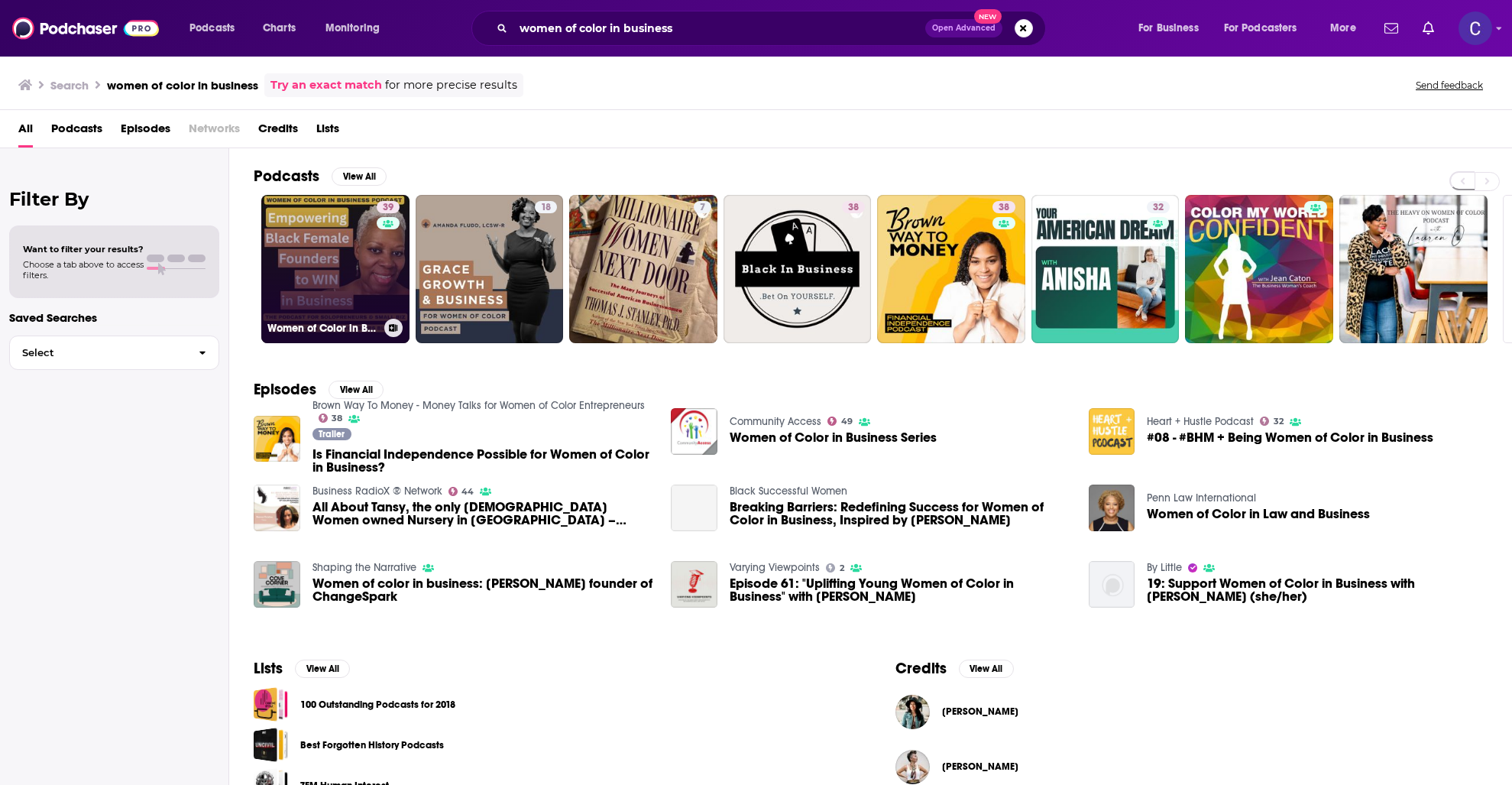
click at [340, 265] on link "39 Women of Color in Business (WOCIB) - A Top Podcast for [DEMOGRAPHIC_DATA] Wo…" at bounding box center [335, 269] width 148 height 148
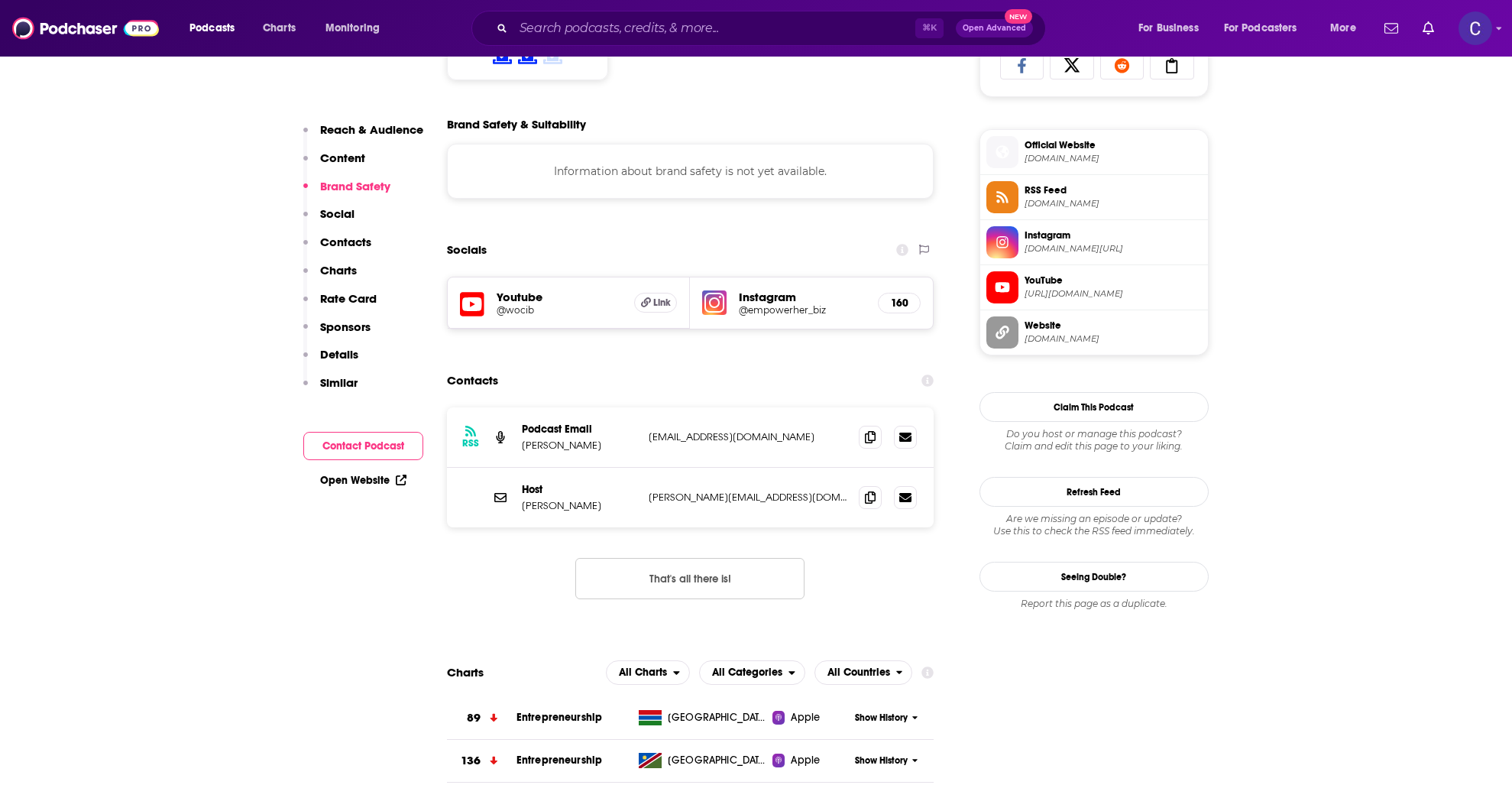
scroll to position [1079, 0]
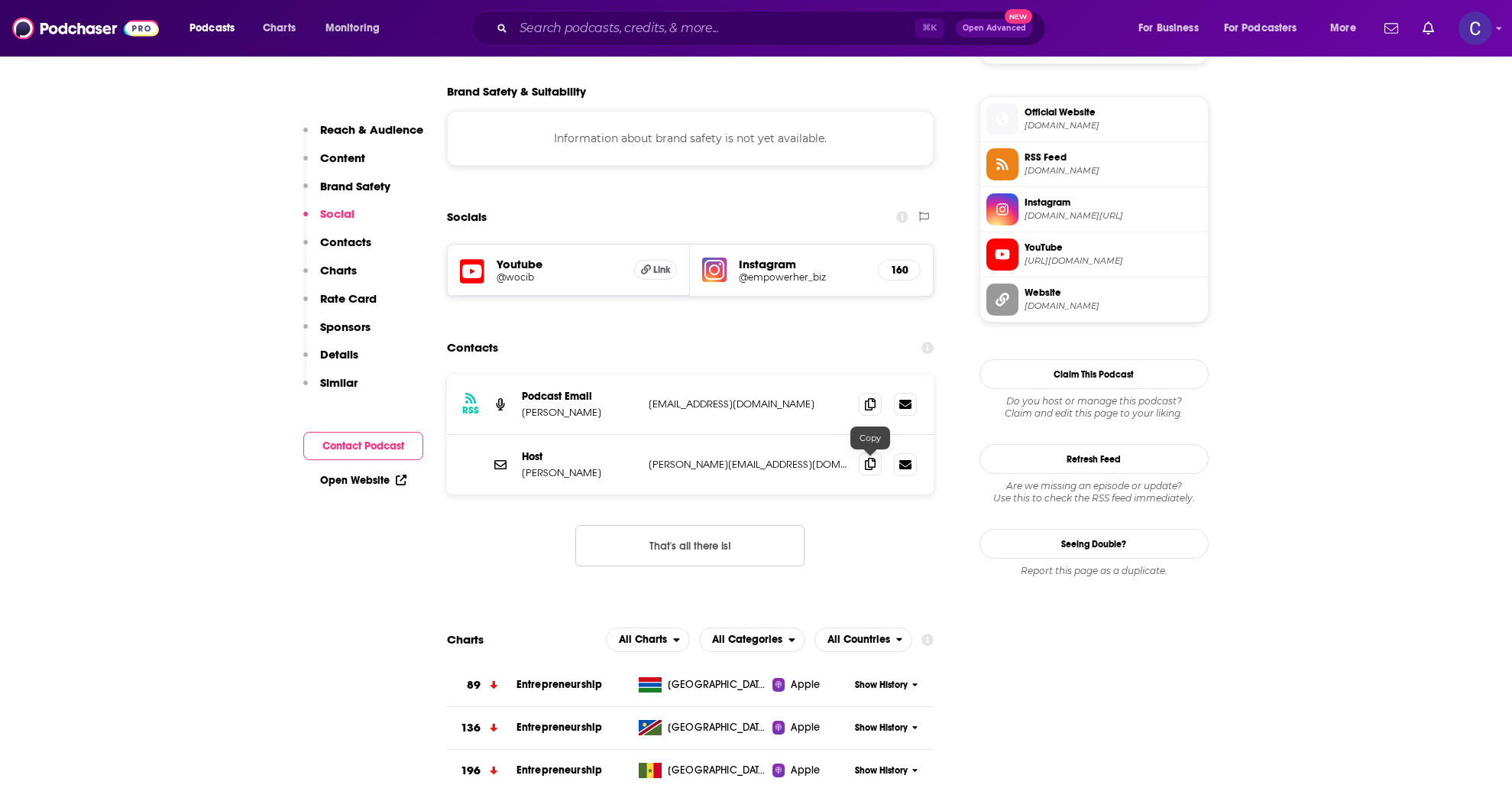
click at [862, 469] on span at bounding box center [870, 463] width 23 height 23
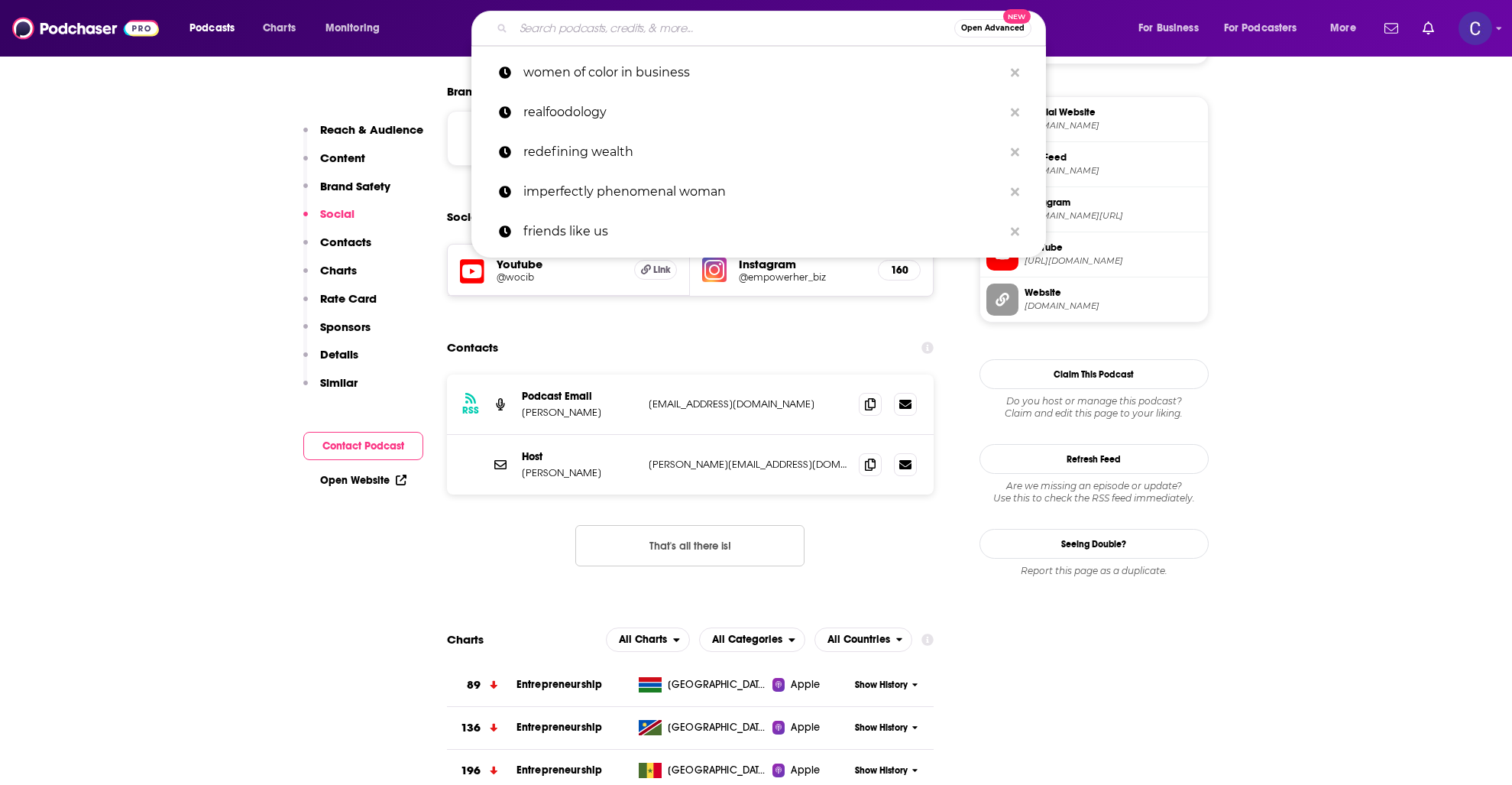
click at [706, 23] on input "Search podcasts, credits, & more..." at bounding box center [734, 28] width 441 height 24
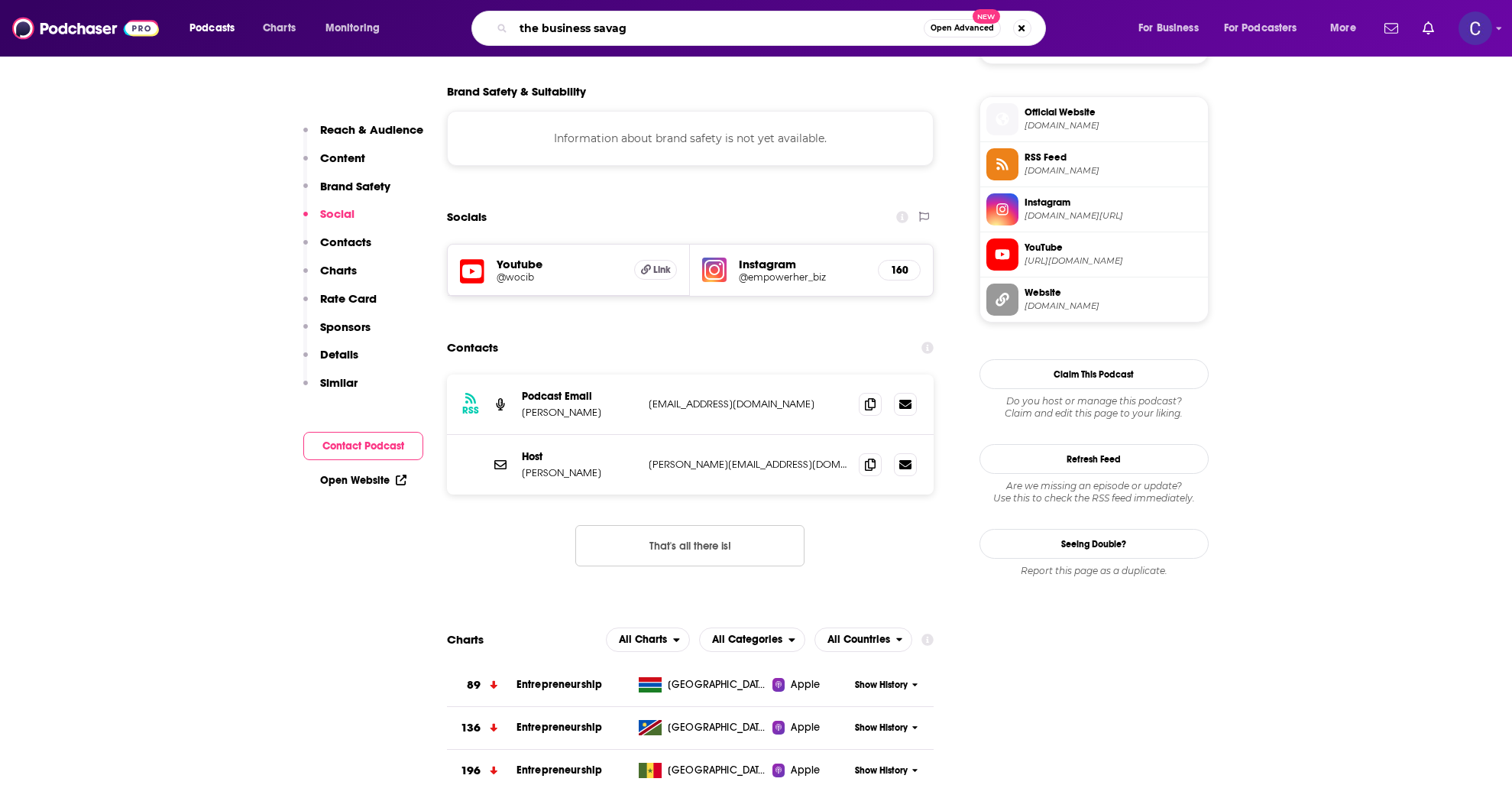
type input "the business savage"
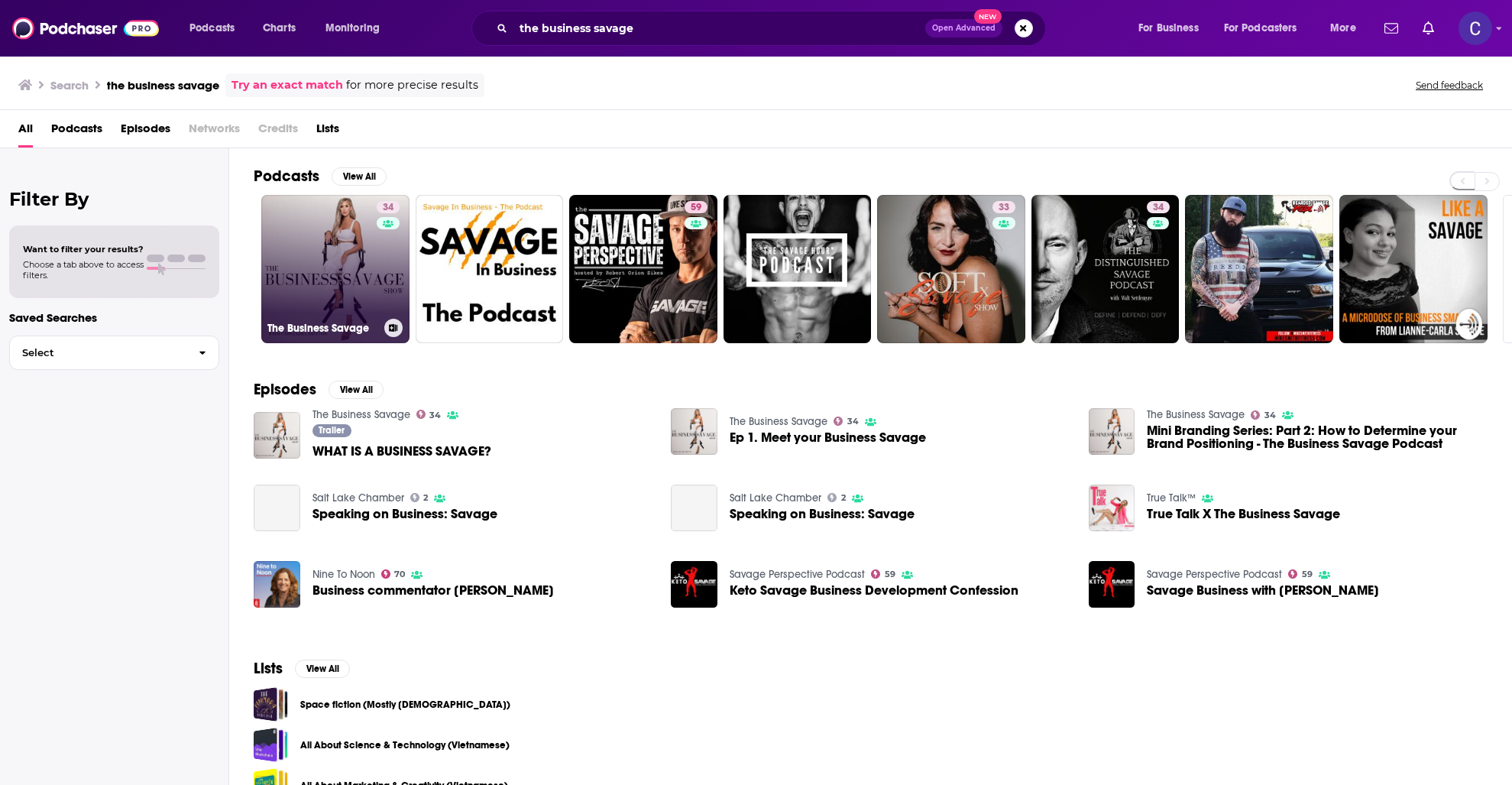
click at [362, 284] on link "34 The Business Savage" at bounding box center [335, 269] width 148 height 148
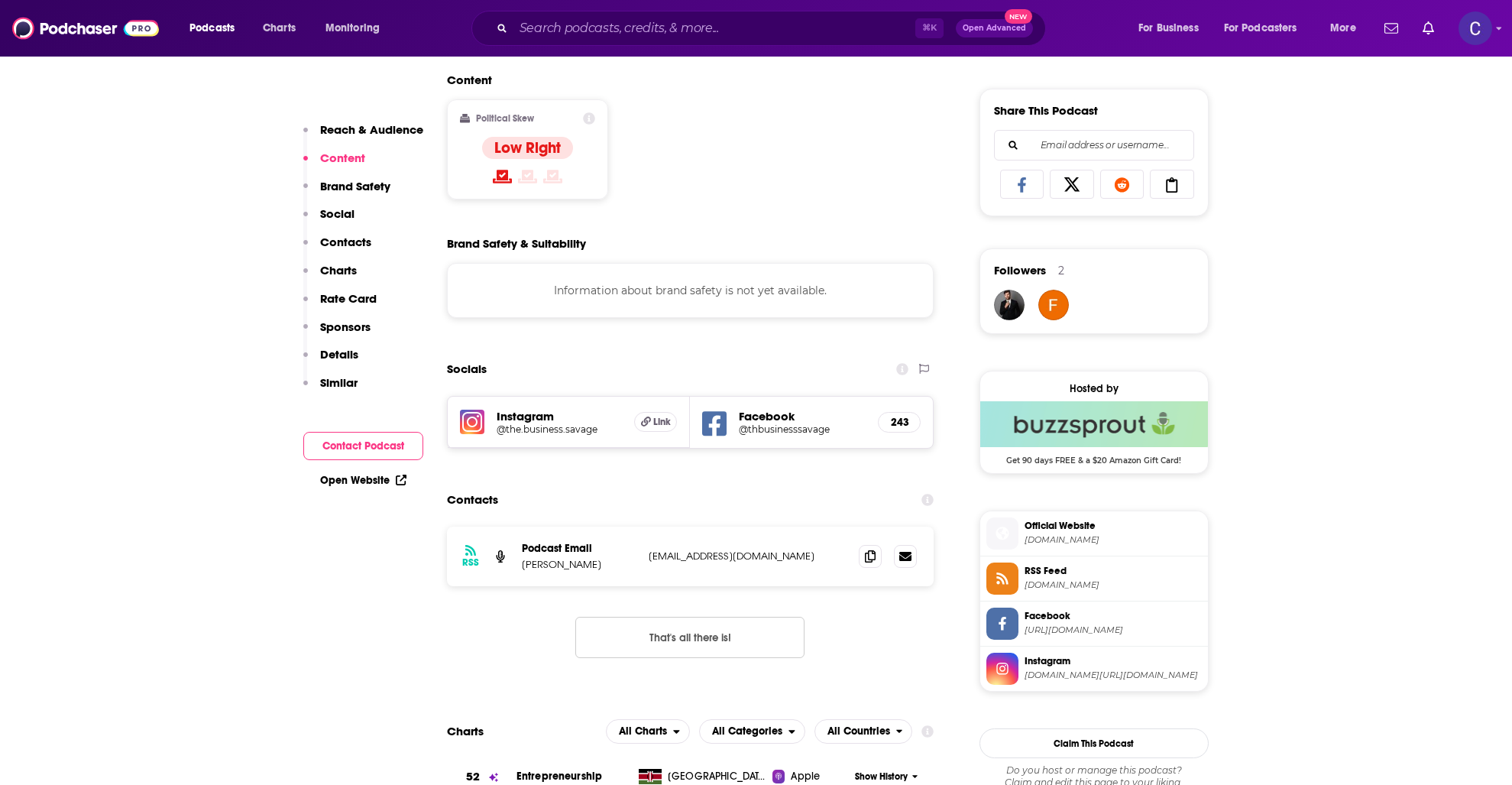
scroll to position [1046, 0]
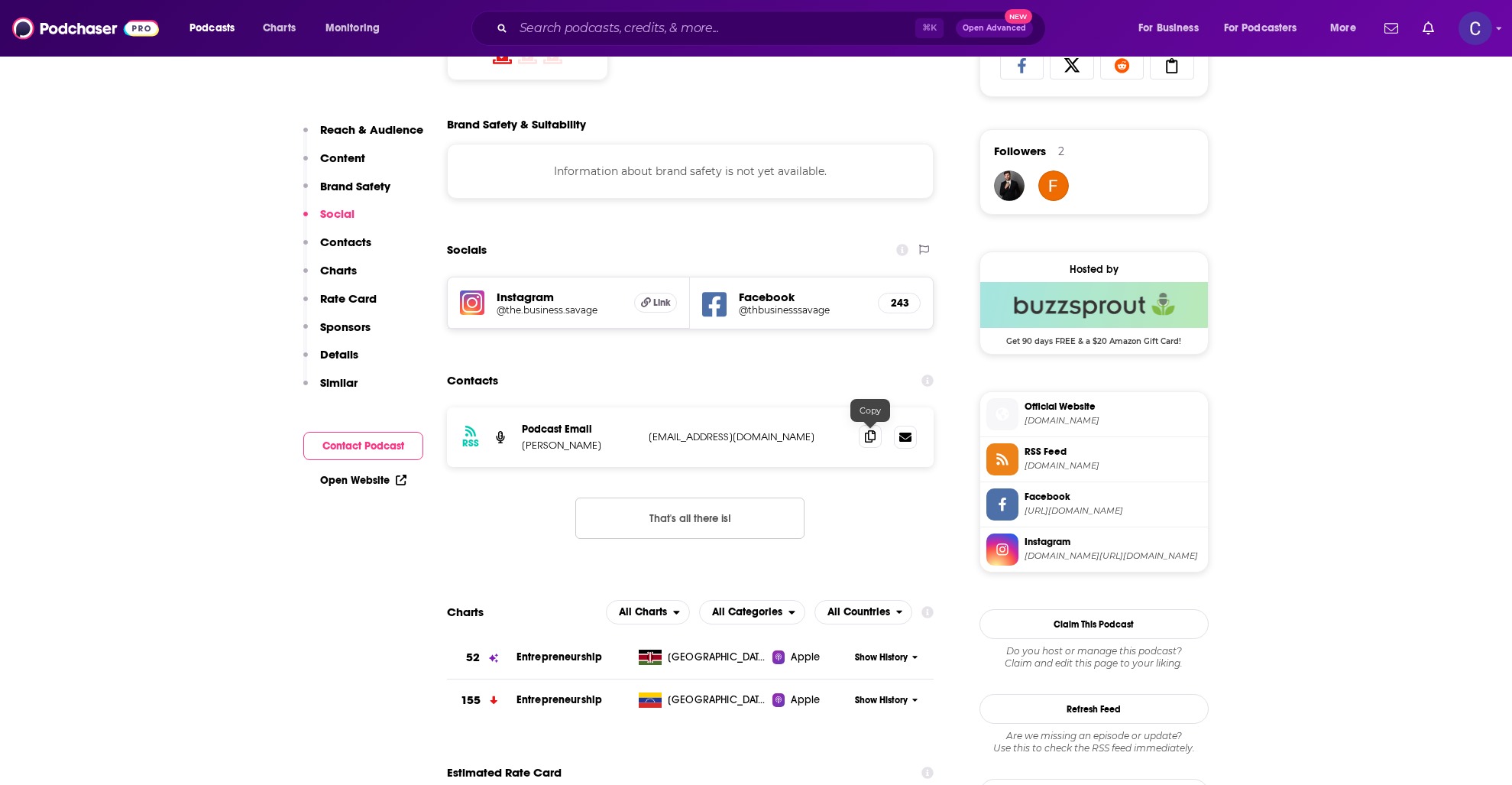
click at [867, 444] on span at bounding box center [870, 435] width 23 height 23
click at [729, 27] on input "Search podcasts, credits, & more..." at bounding box center [714, 28] width 402 height 24
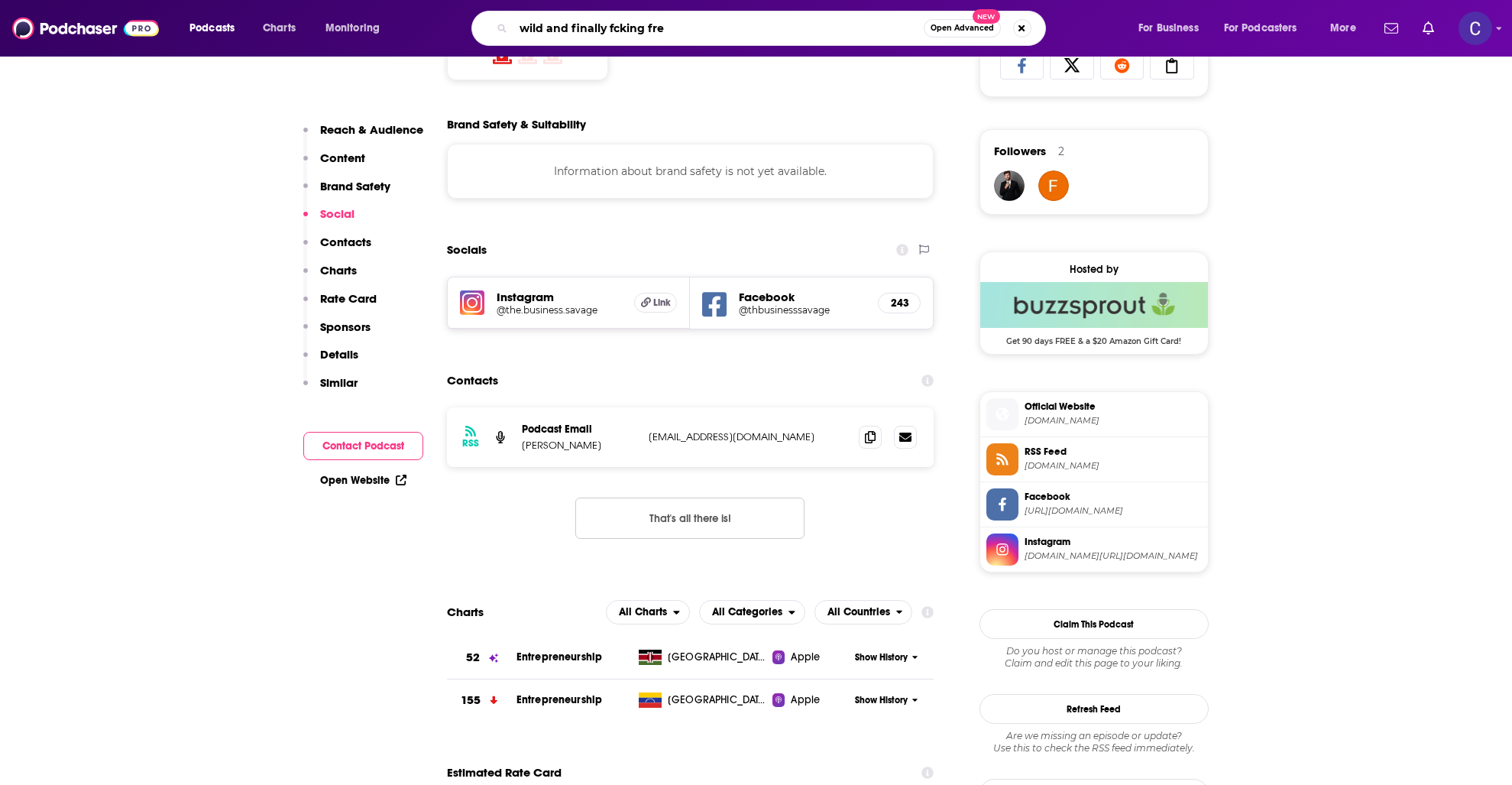
type input "wild and finally fcking free"
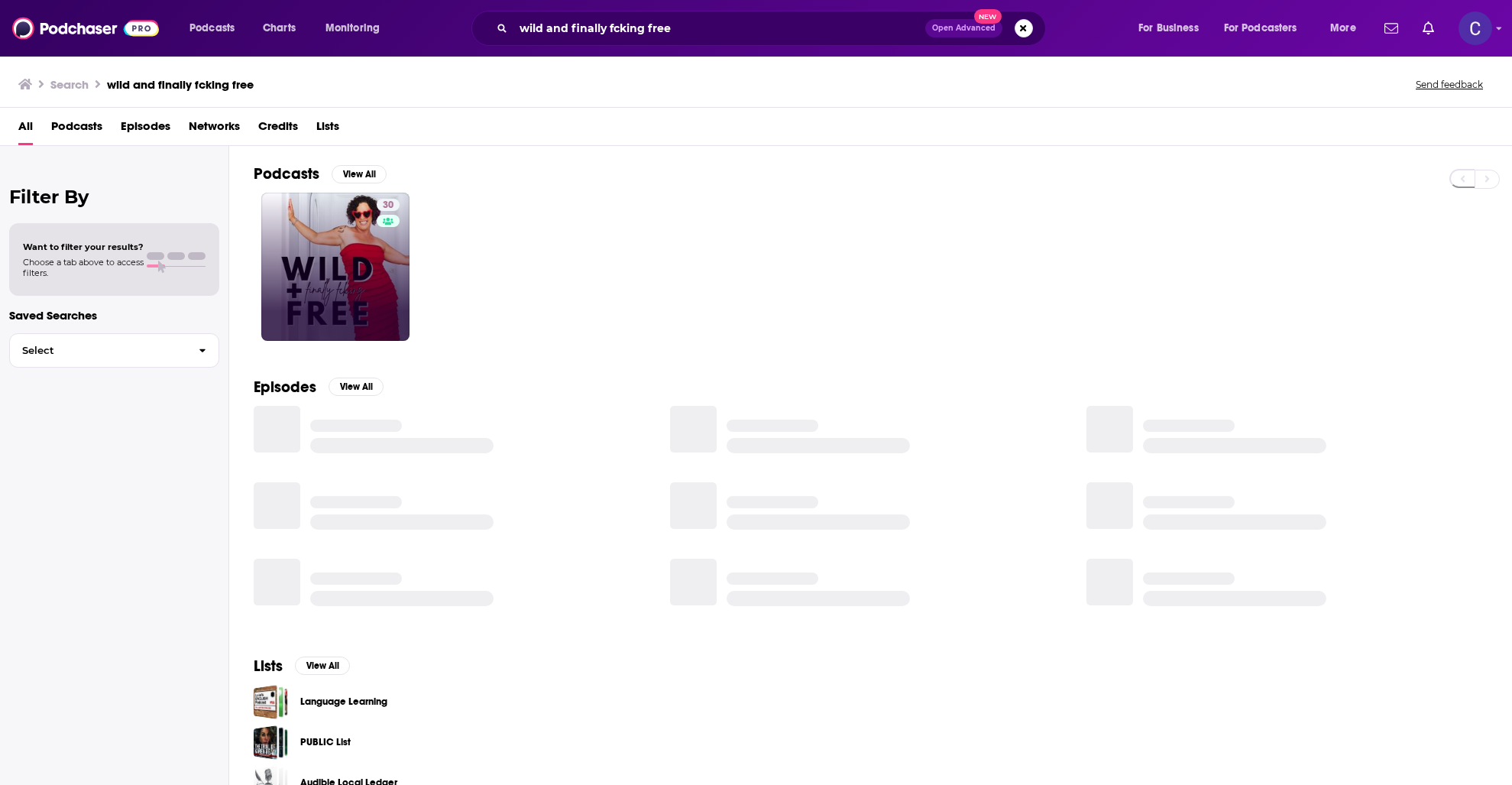
click at [340, 247] on link "30" at bounding box center [335, 266] width 148 height 148
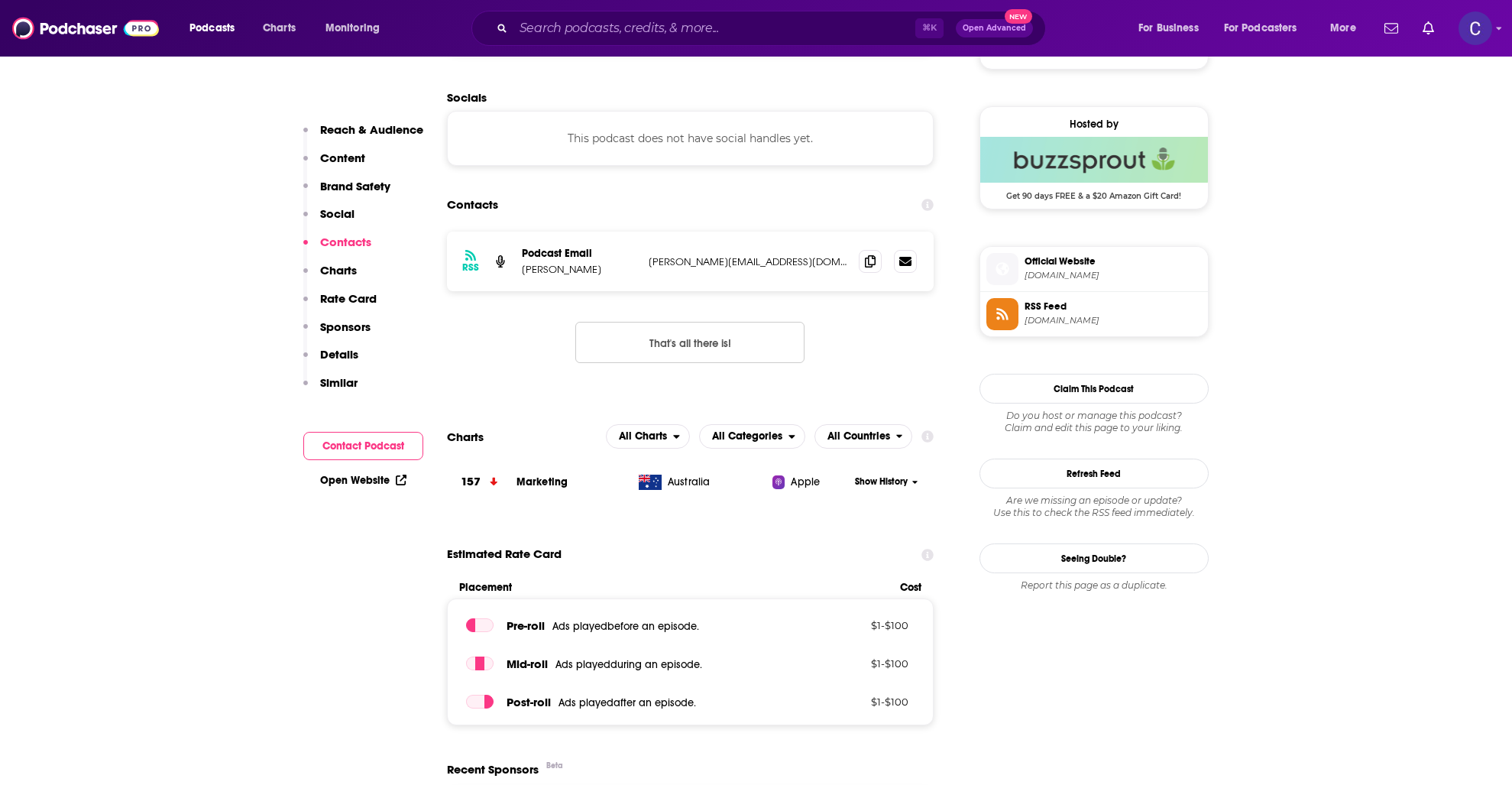
scroll to position [1218, 0]
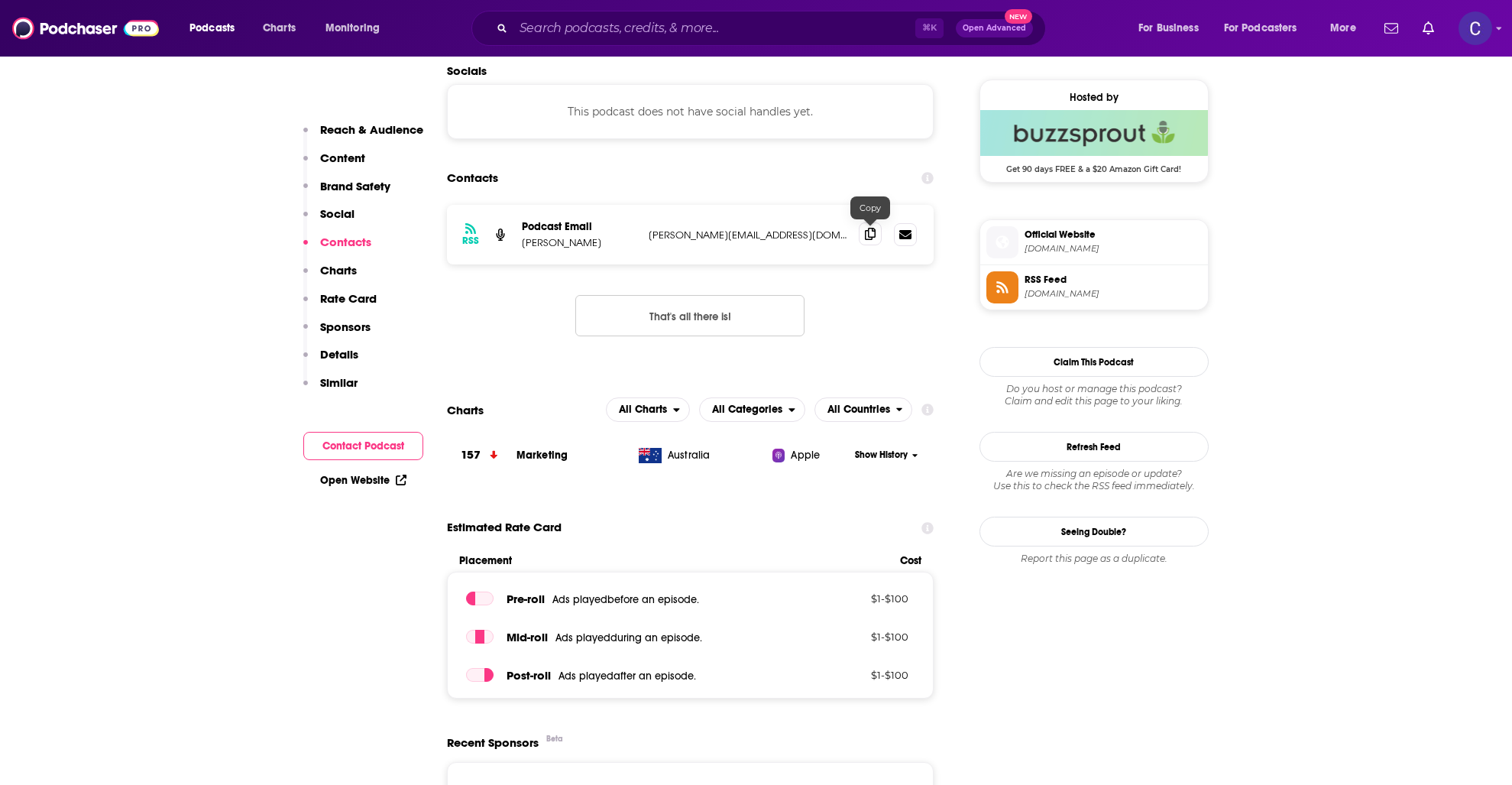
click at [873, 231] on icon at bounding box center [871, 234] width 11 height 13
click at [630, 28] on input "Search podcasts, credits, & more..." at bounding box center [714, 28] width 402 height 24
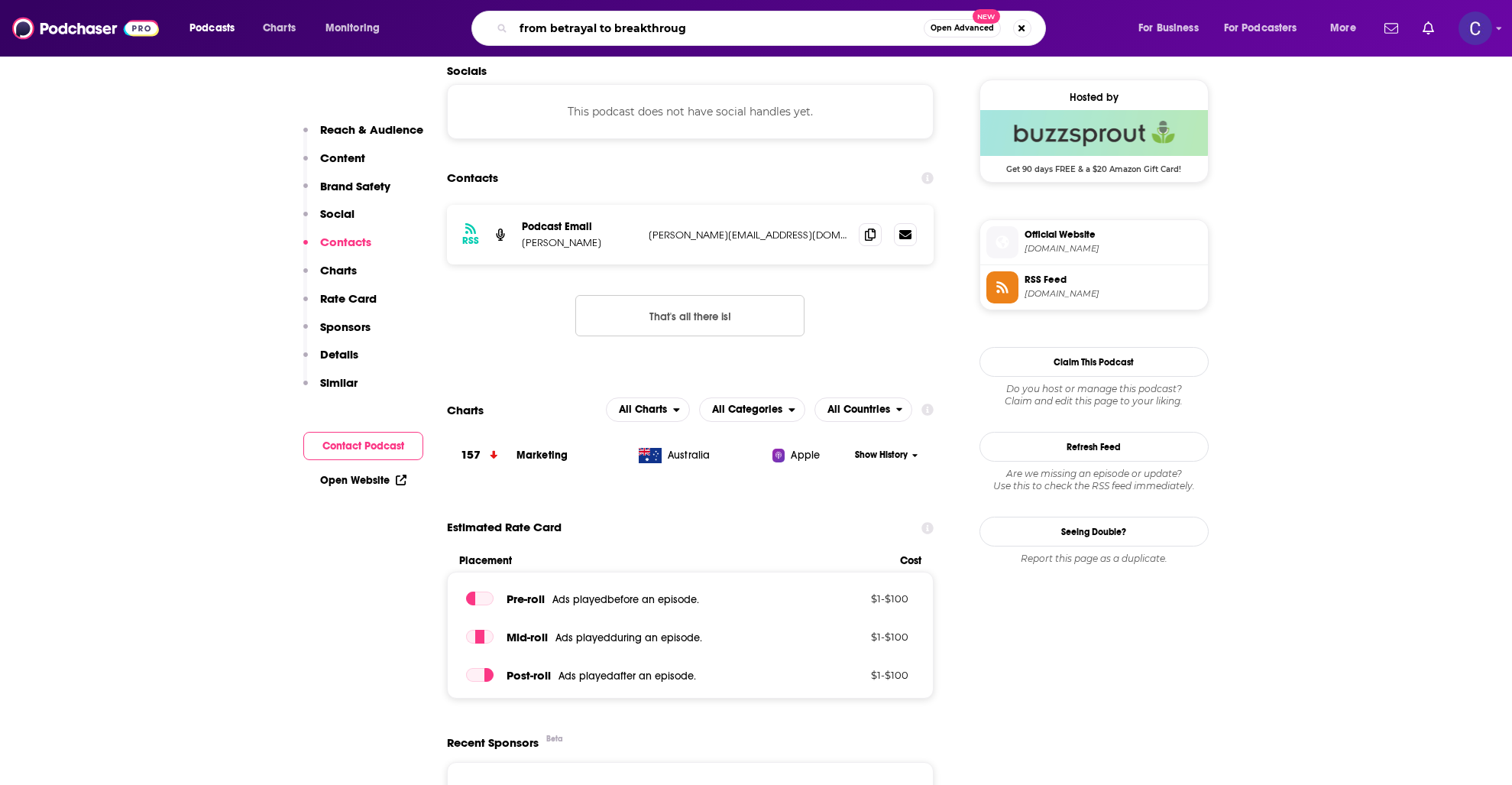
type input "from betrayal to breakthrough"
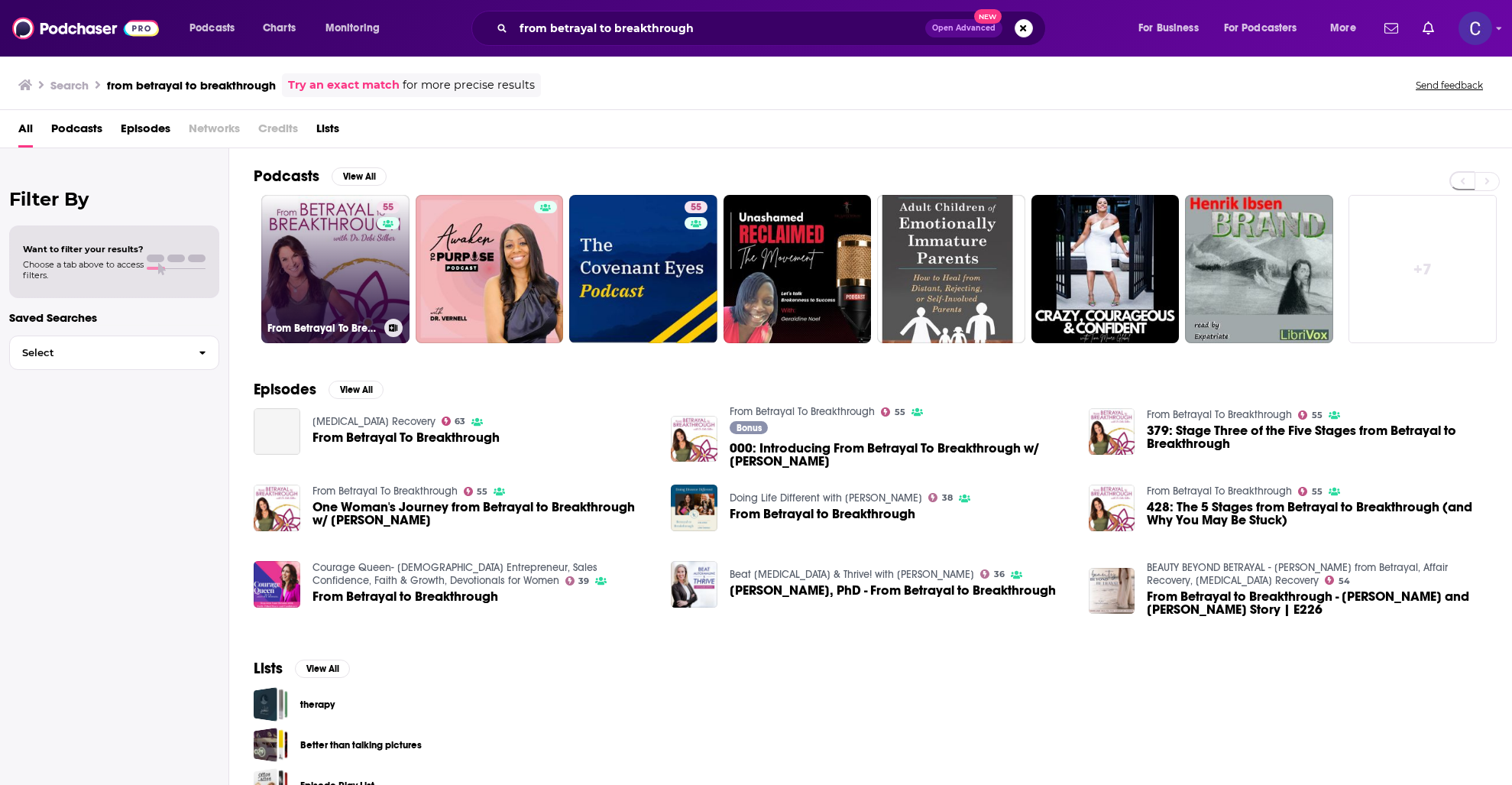
click at [387, 242] on div "55" at bounding box center [390, 260] width 27 height 117
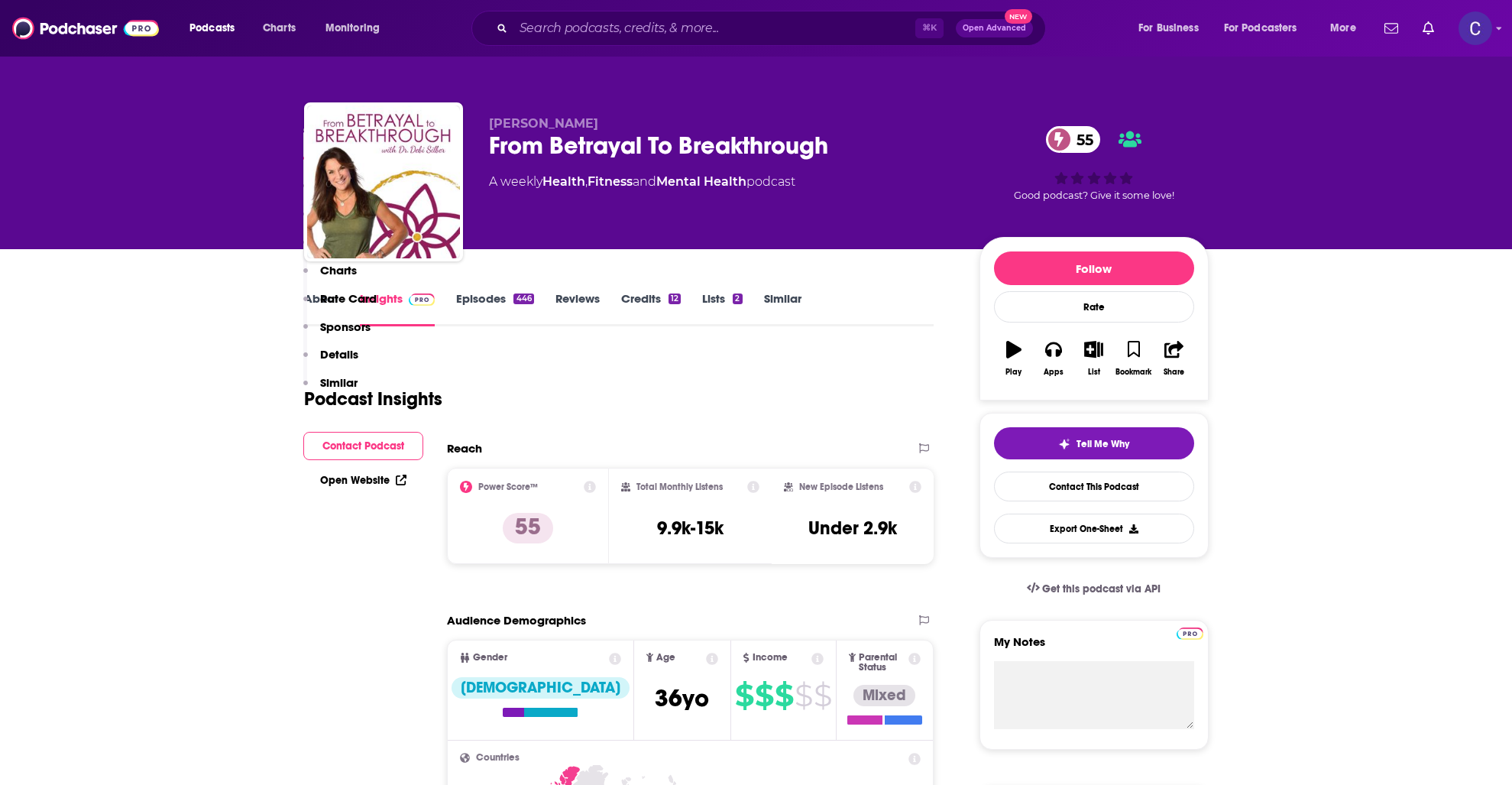
scroll to position [917, 0]
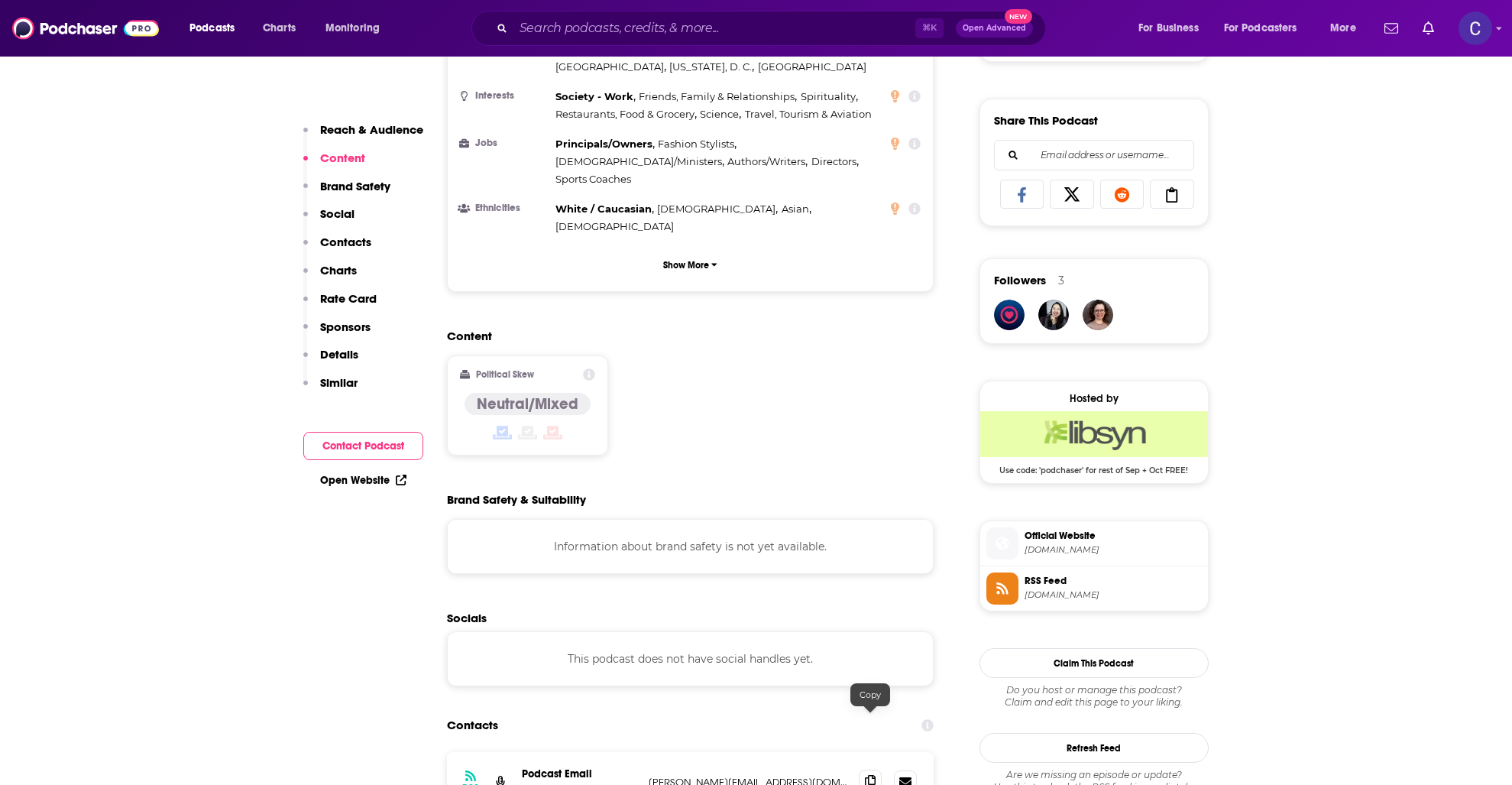
click at [865, 775] on icon at bounding box center [871, 781] width 11 height 13
click at [807, 37] on input "Search podcasts, credits, & more..." at bounding box center [714, 28] width 402 height 24
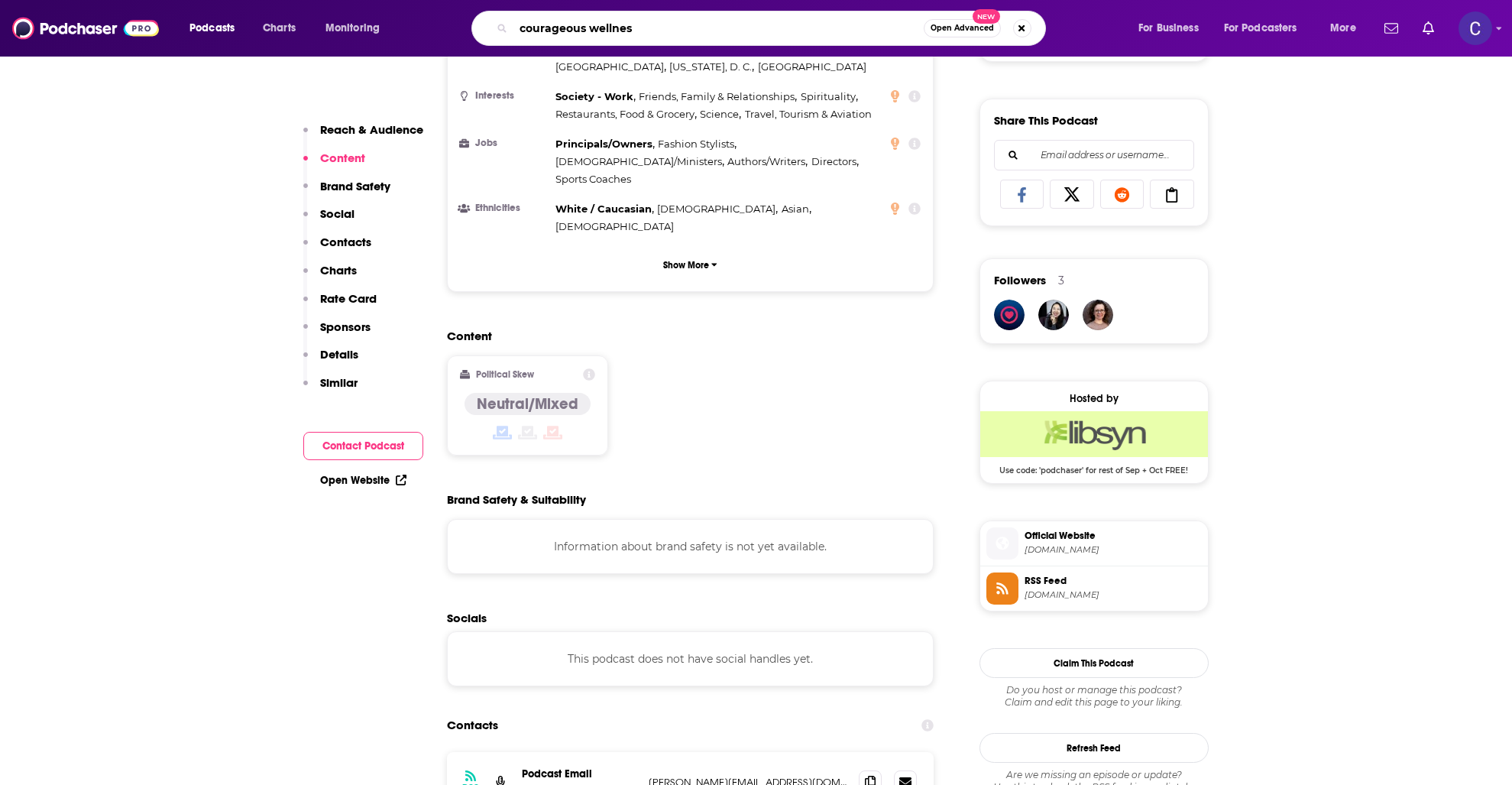
type input "courageous wellness"
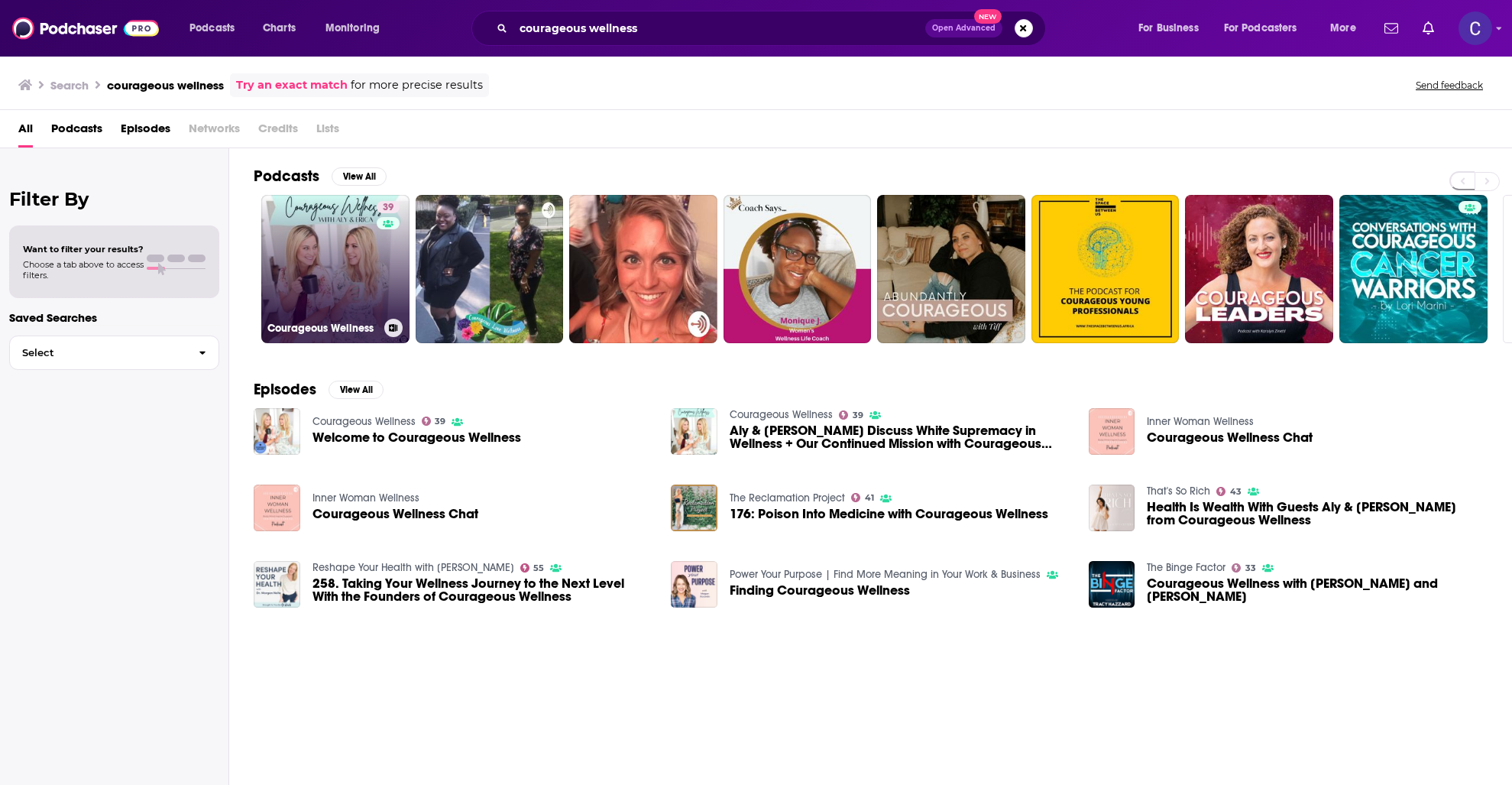
click at [321, 281] on link "39 Courageous Wellness" at bounding box center [335, 269] width 148 height 148
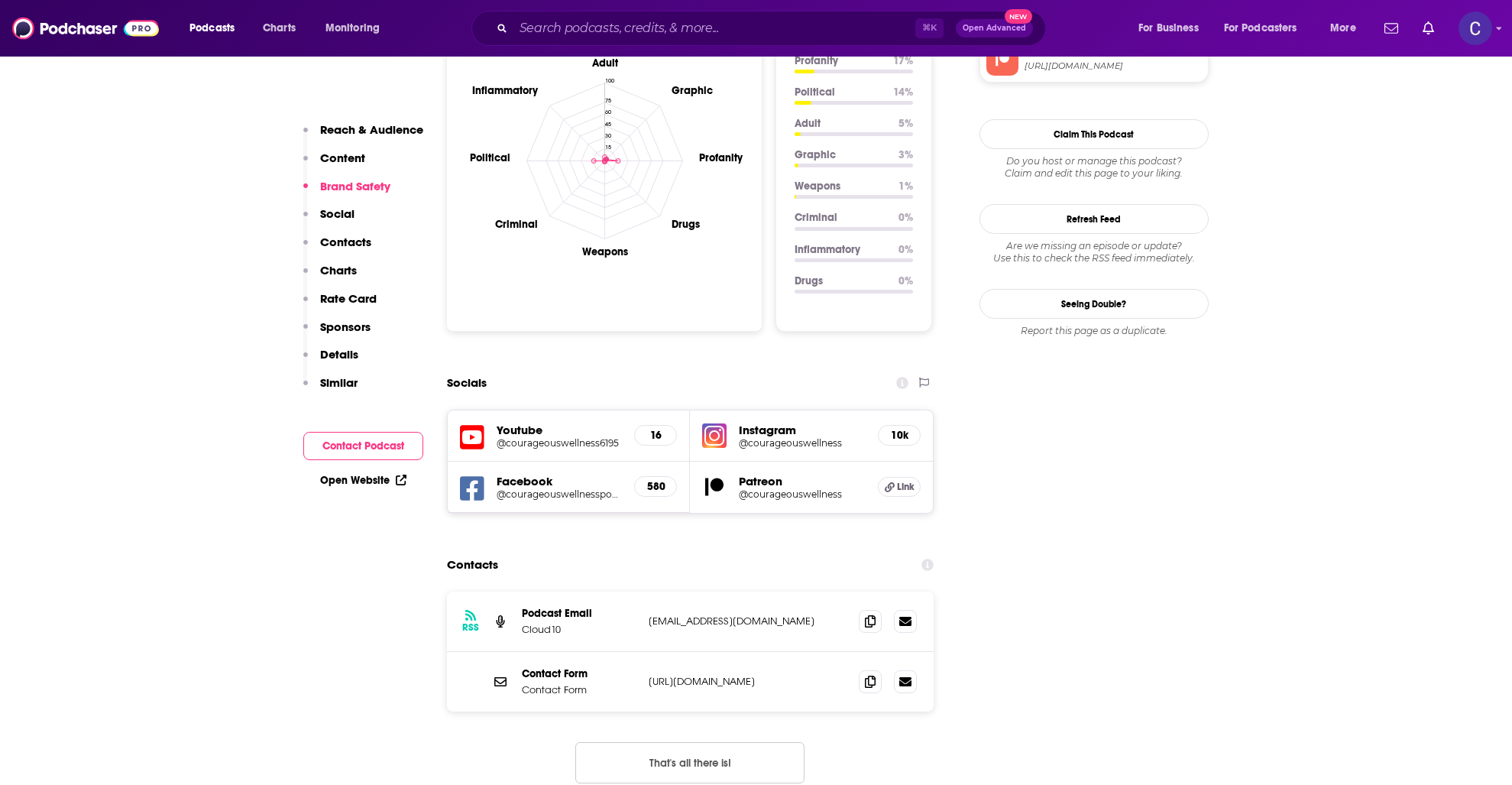
scroll to position [1597, 0]
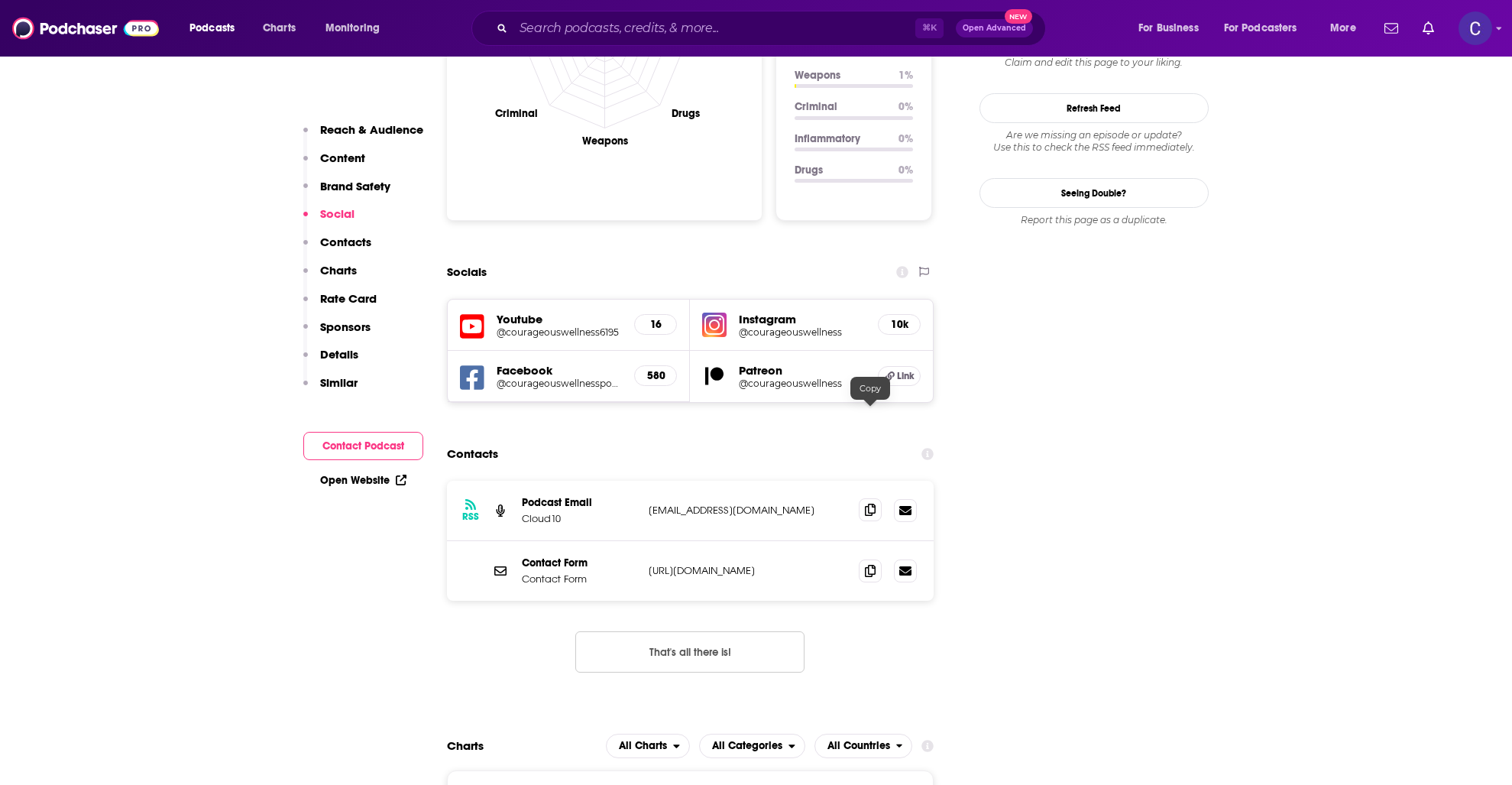
click at [865, 504] on icon at bounding box center [871, 510] width 11 height 13
click at [662, 33] on input "Search podcasts, credits, & more..." at bounding box center [714, 28] width 402 height 24
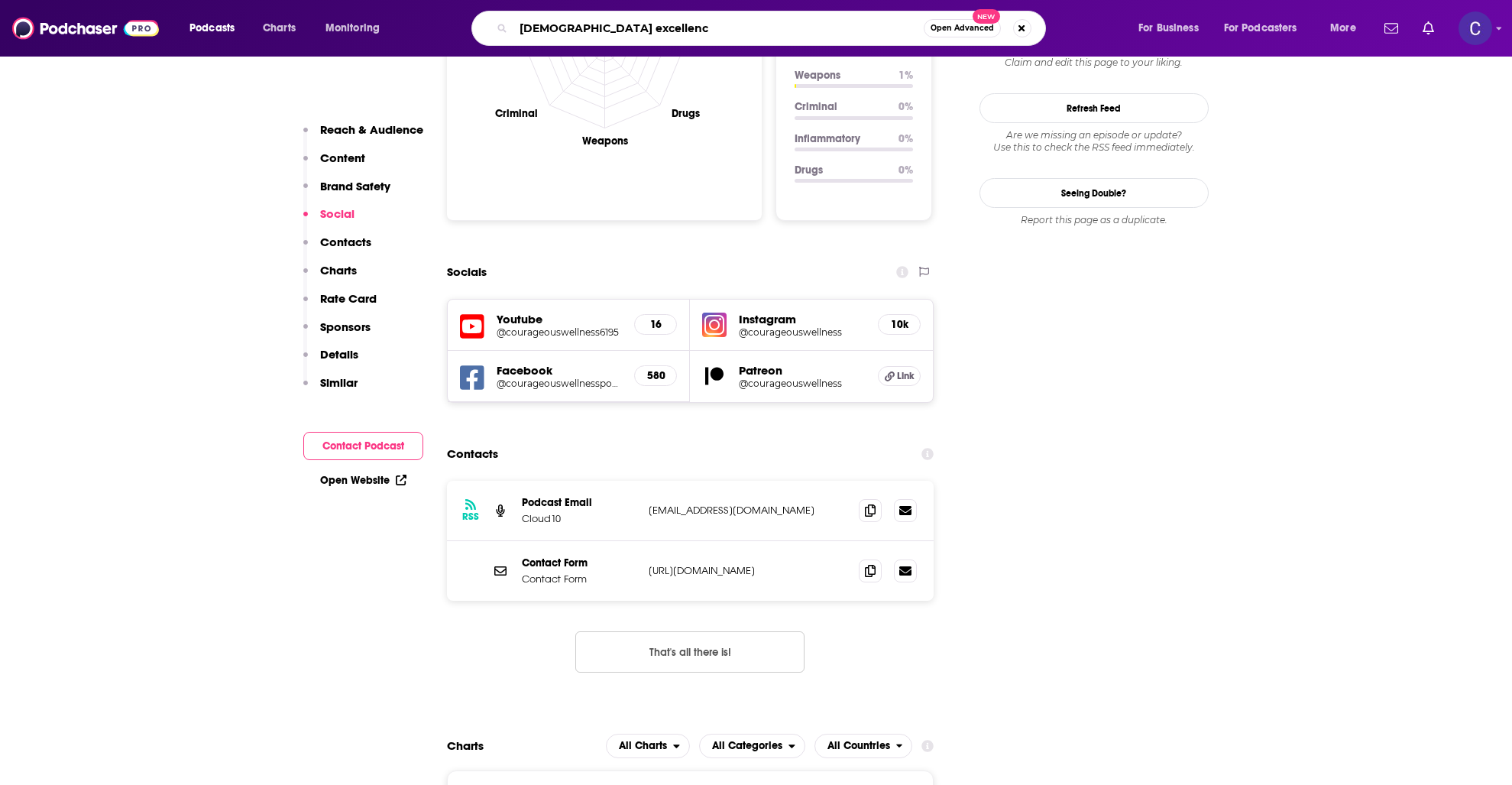
type input "[DEMOGRAPHIC_DATA] excellence"
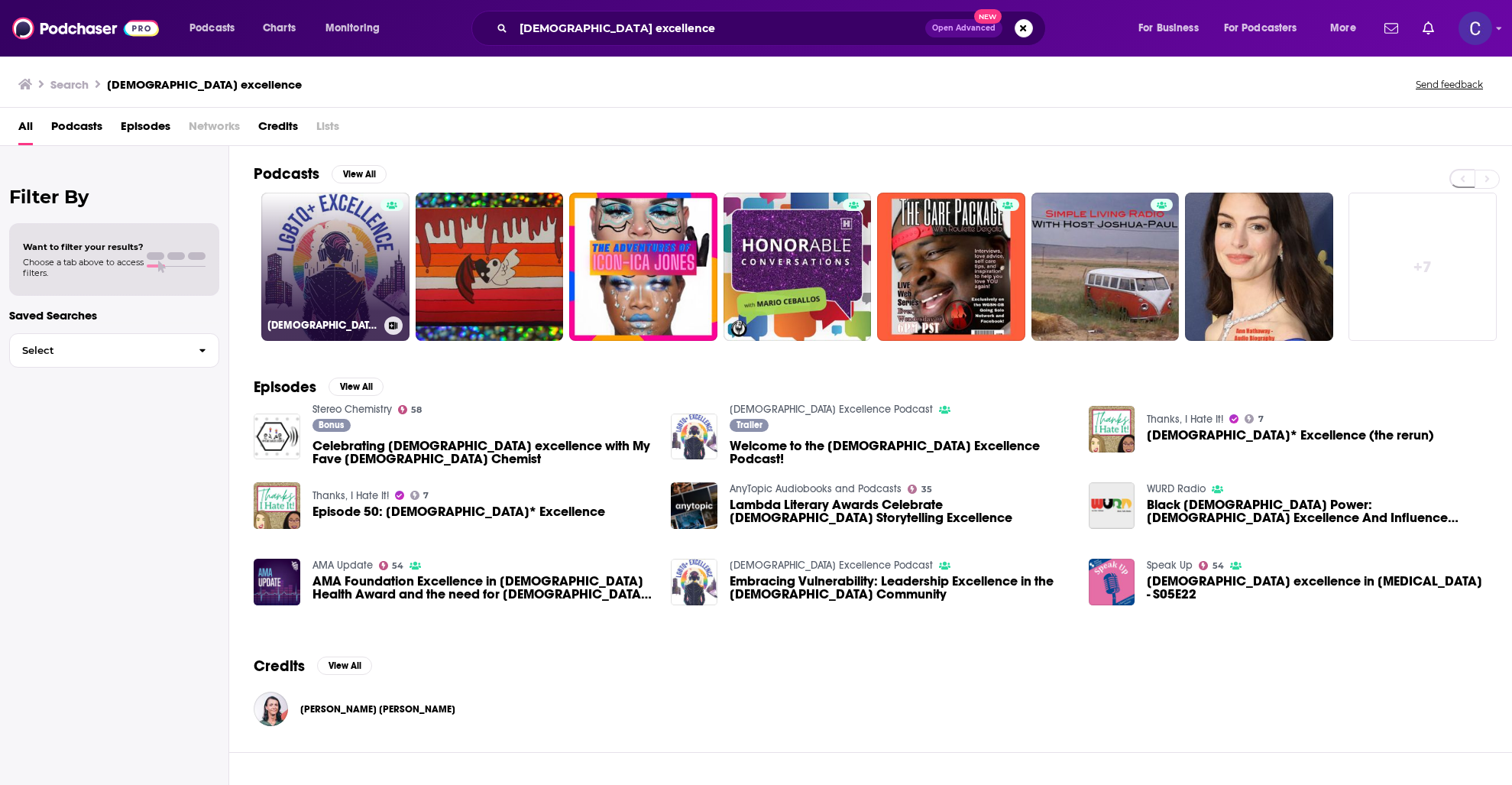
click at [285, 294] on link "[DEMOGRAPHIC_DATA] Excellence Podcast" at bounding box center [335, 266] width 148 height 148
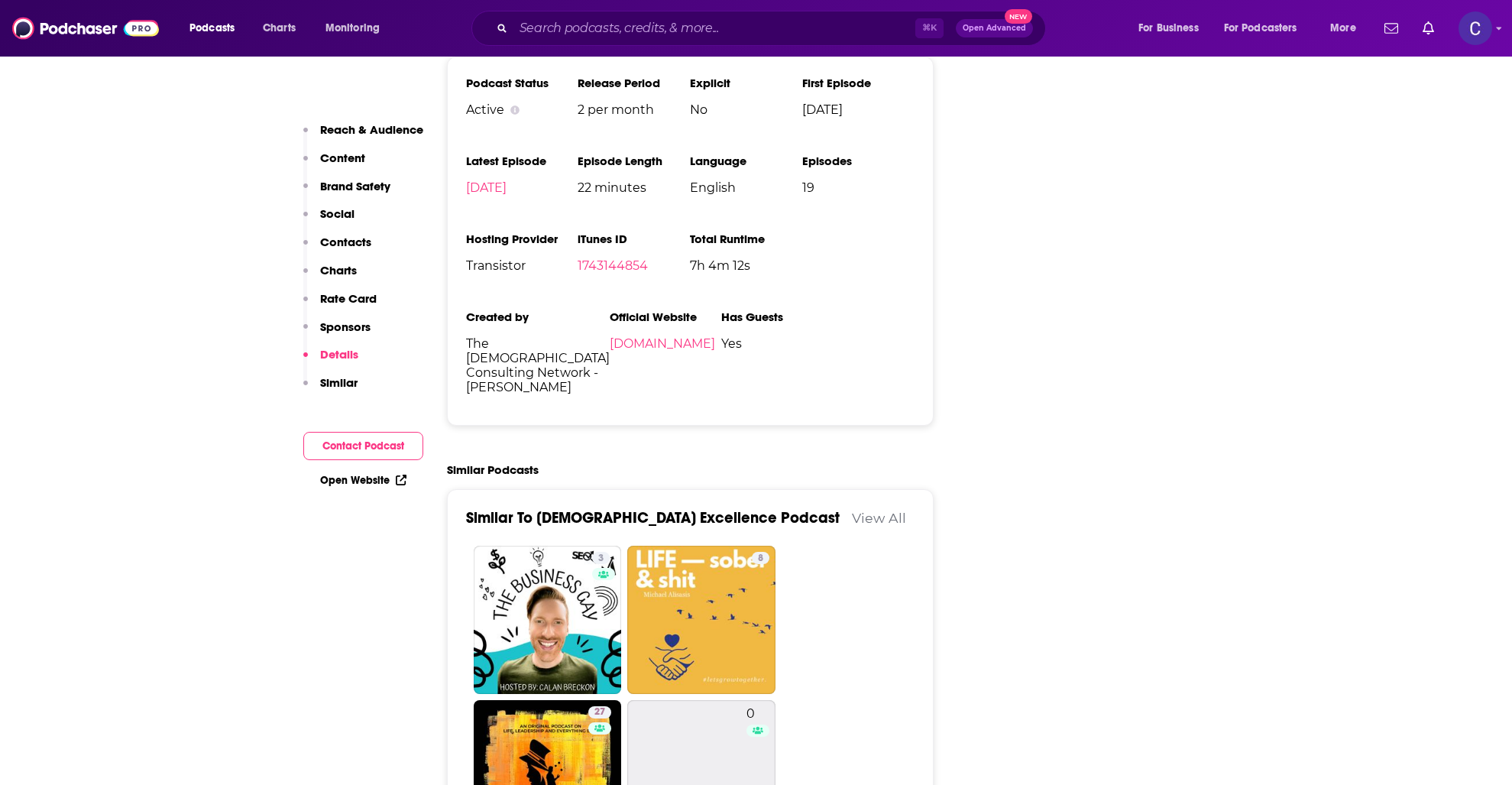
scroll to position [2134, 0]
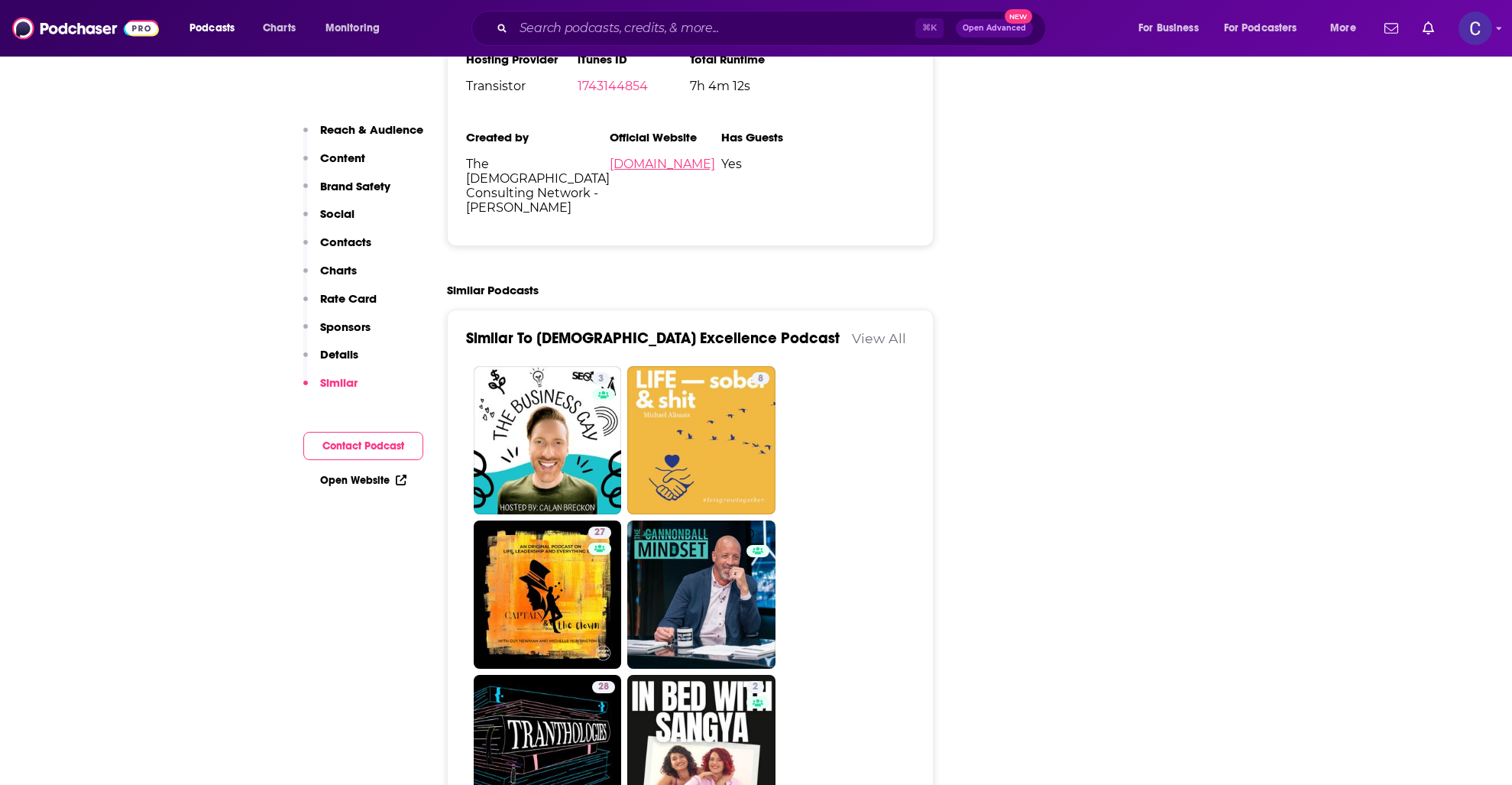
click at [610, 172] on link "[DOMAIN_NAME]" at bounding box center [662, 164] width 106 height 14
click at [749, 18] on input "Search podcasts, credits, & more..." at bounding box center [714, 28] width 402 height 24
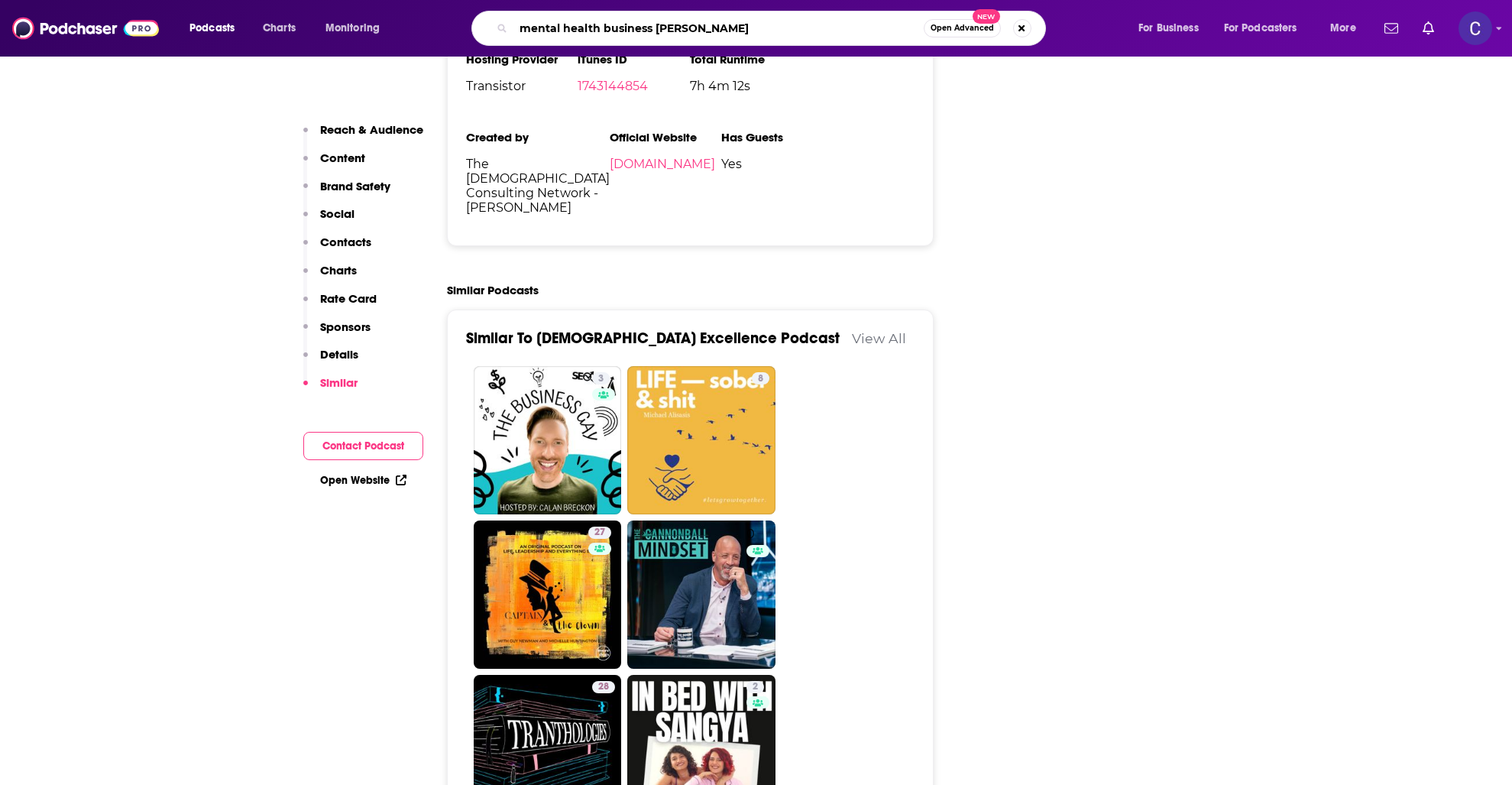
type input "mental health business mentor"
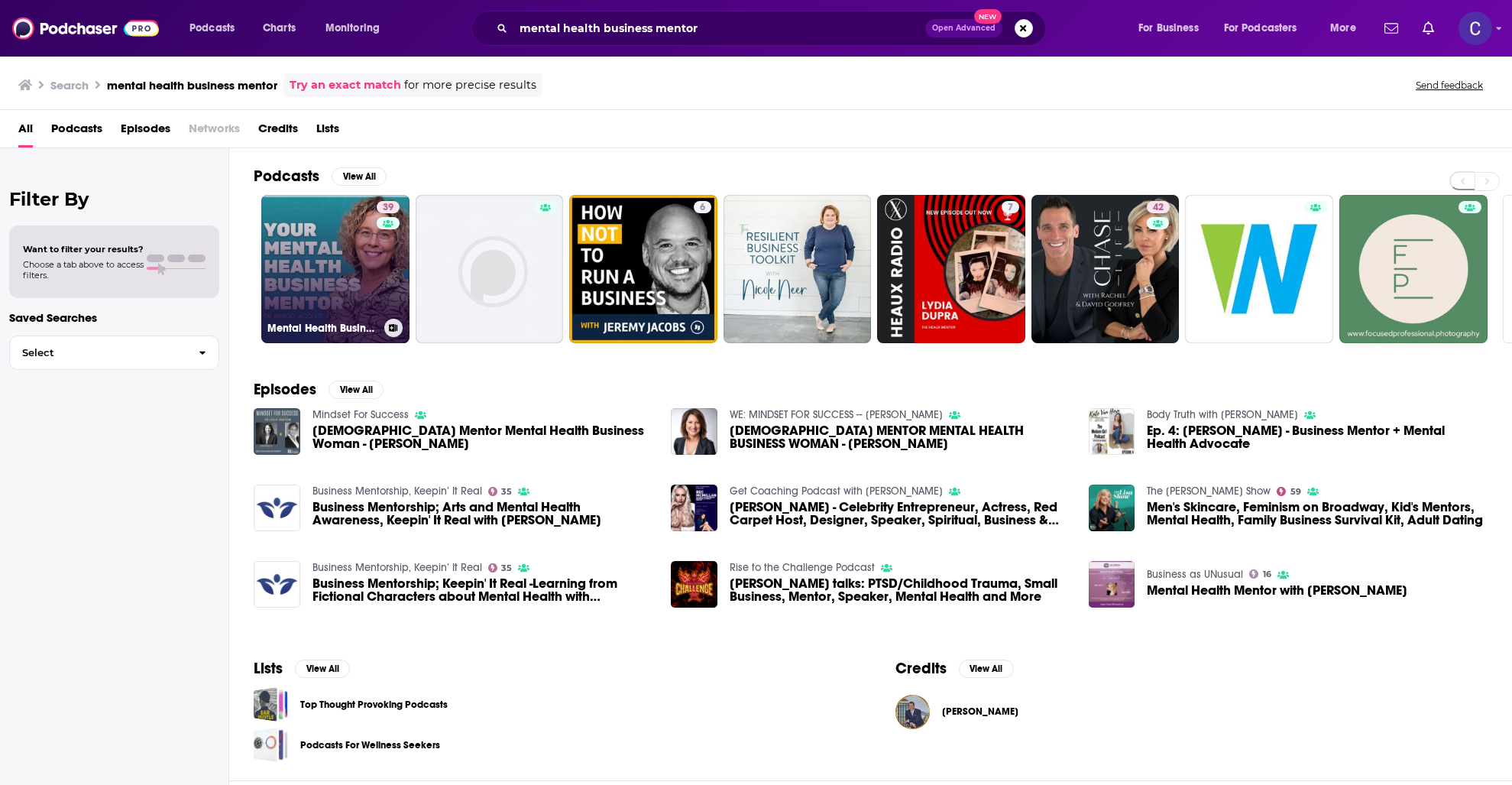
click at [319, 242] on link "39 Mental Health Business Mentor" at bounding box center [335, 269] width 148 height 148
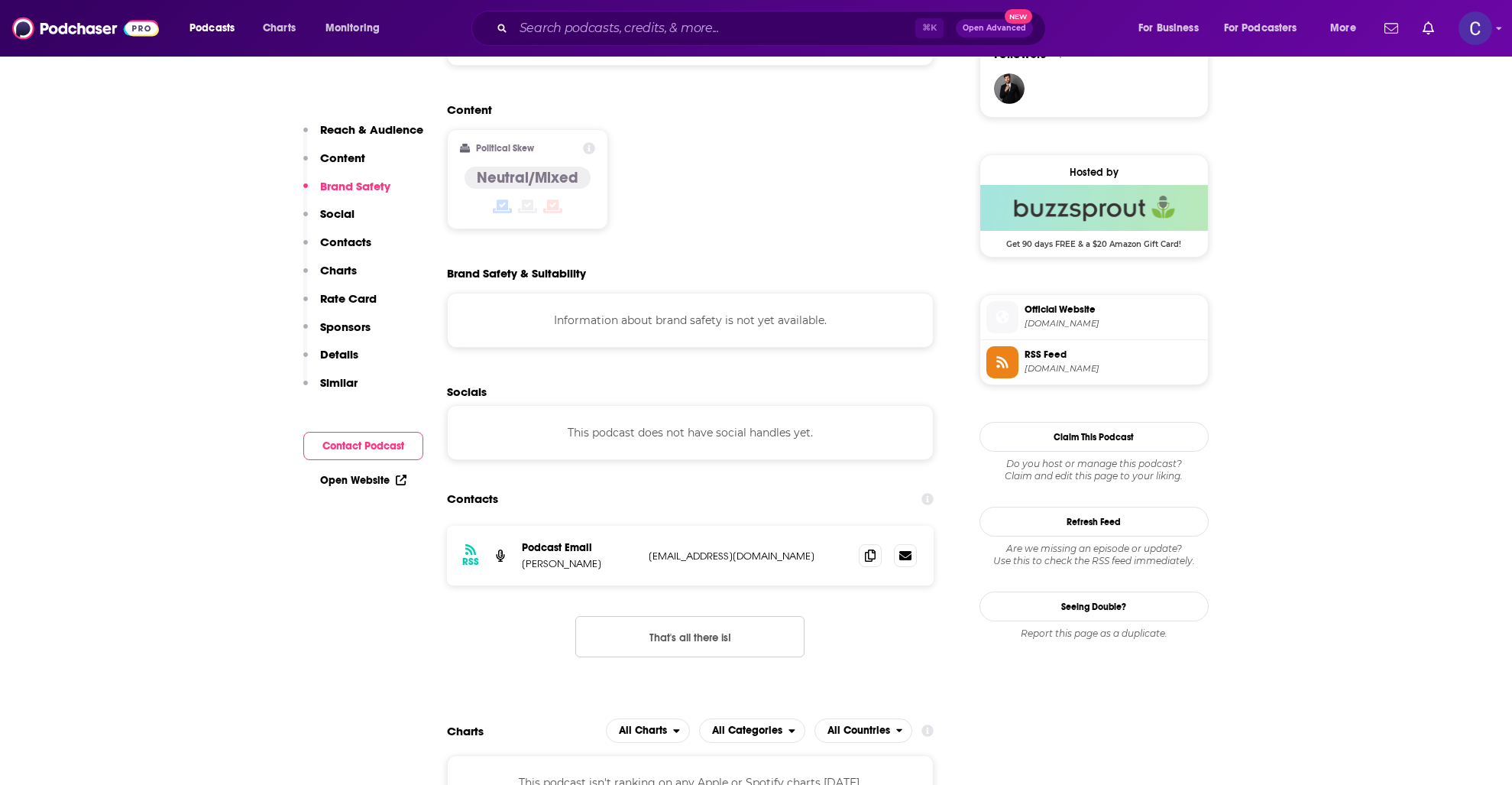
scroll to position [1170, 0]
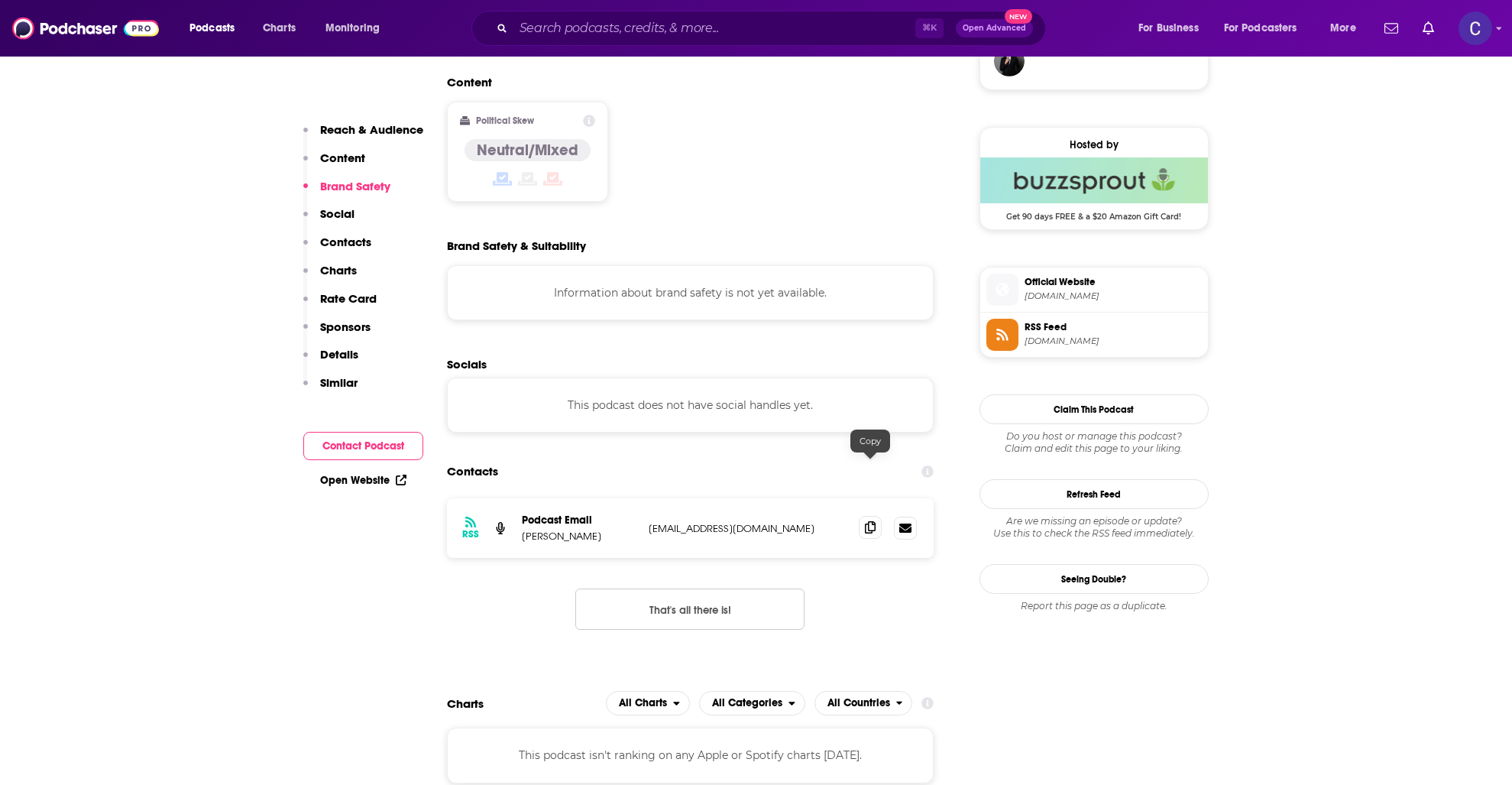
click at [880, 516] on span at bounding box center [870, 527] width 23 height 23
